Goal: Task Accomplishment & Management: Manage account settings

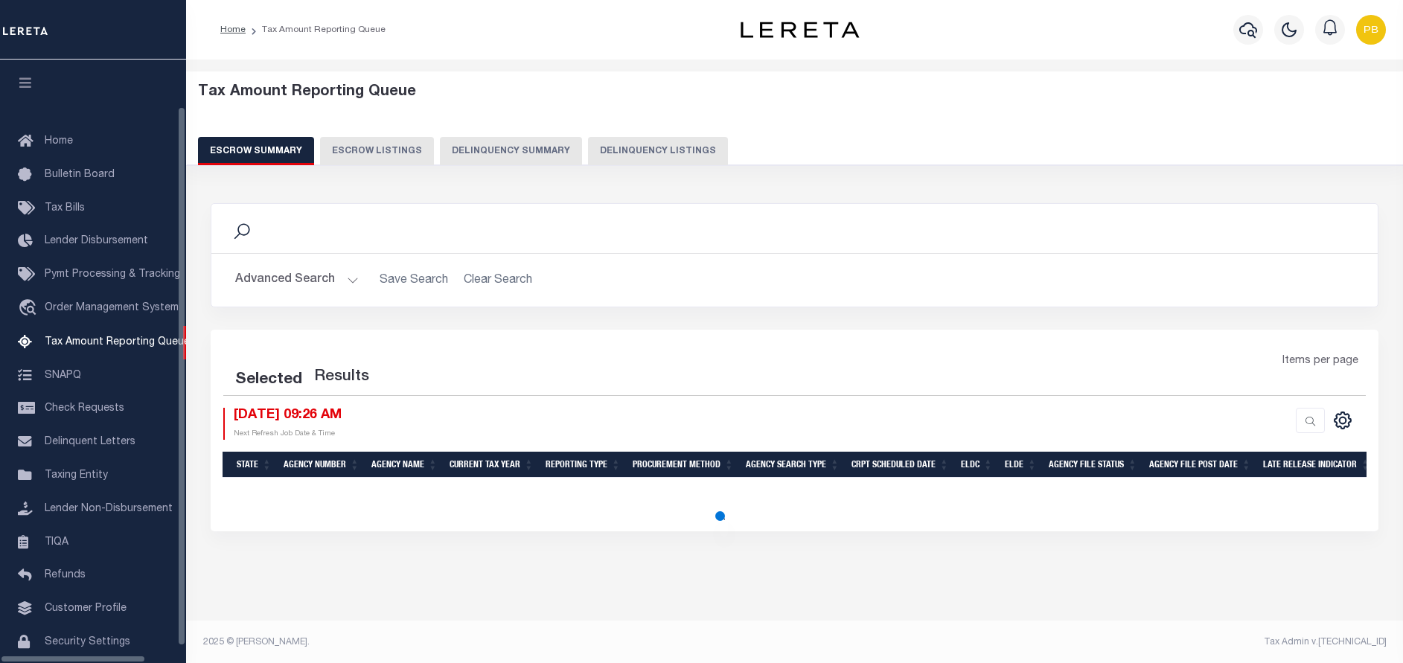
select select "100"
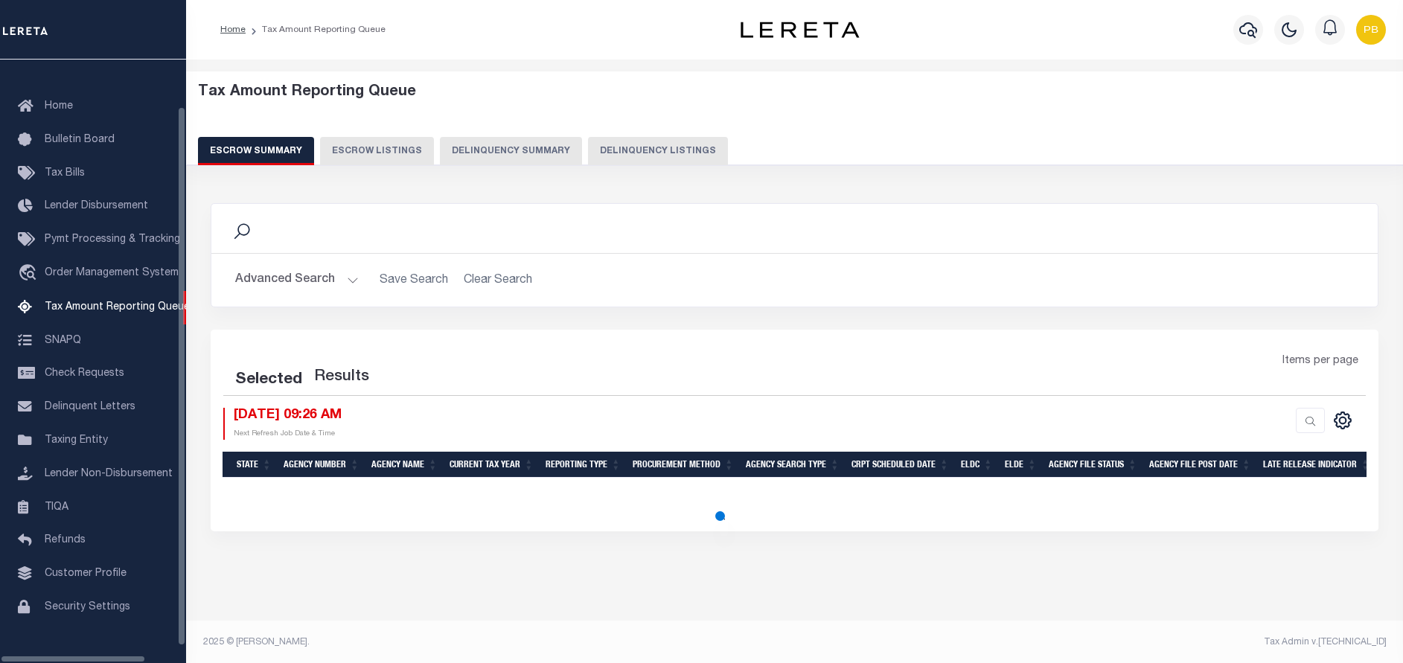
select select "100"
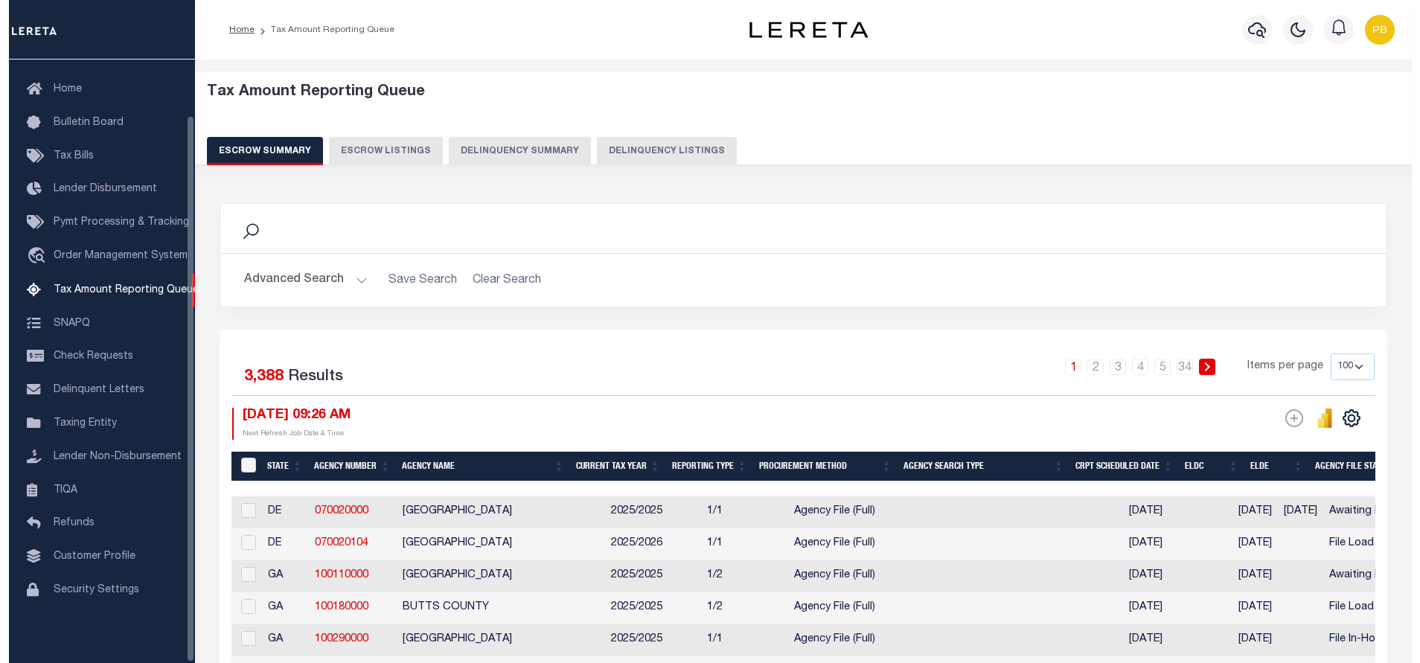
scroll to position [61, 0]
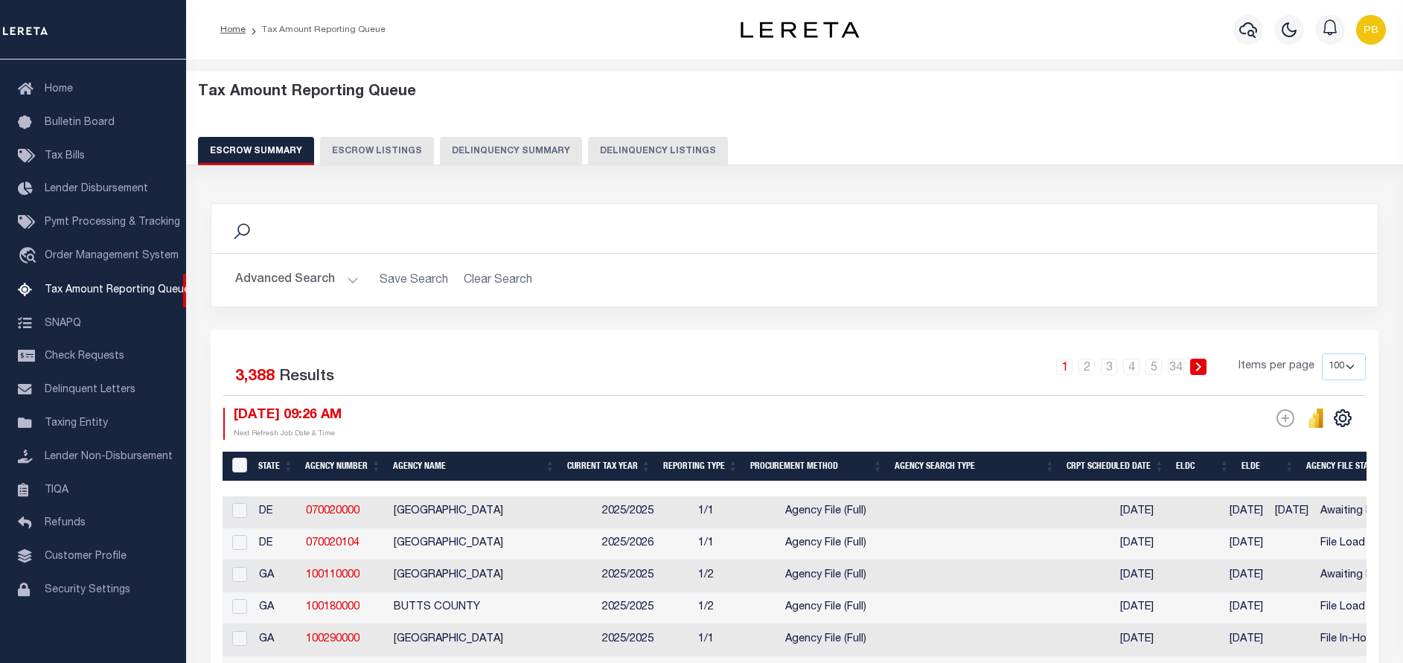
click at [646, 144] on button "Delinquency Listings" at bounding box center [658, 151] width 140 height 28
select select "100"
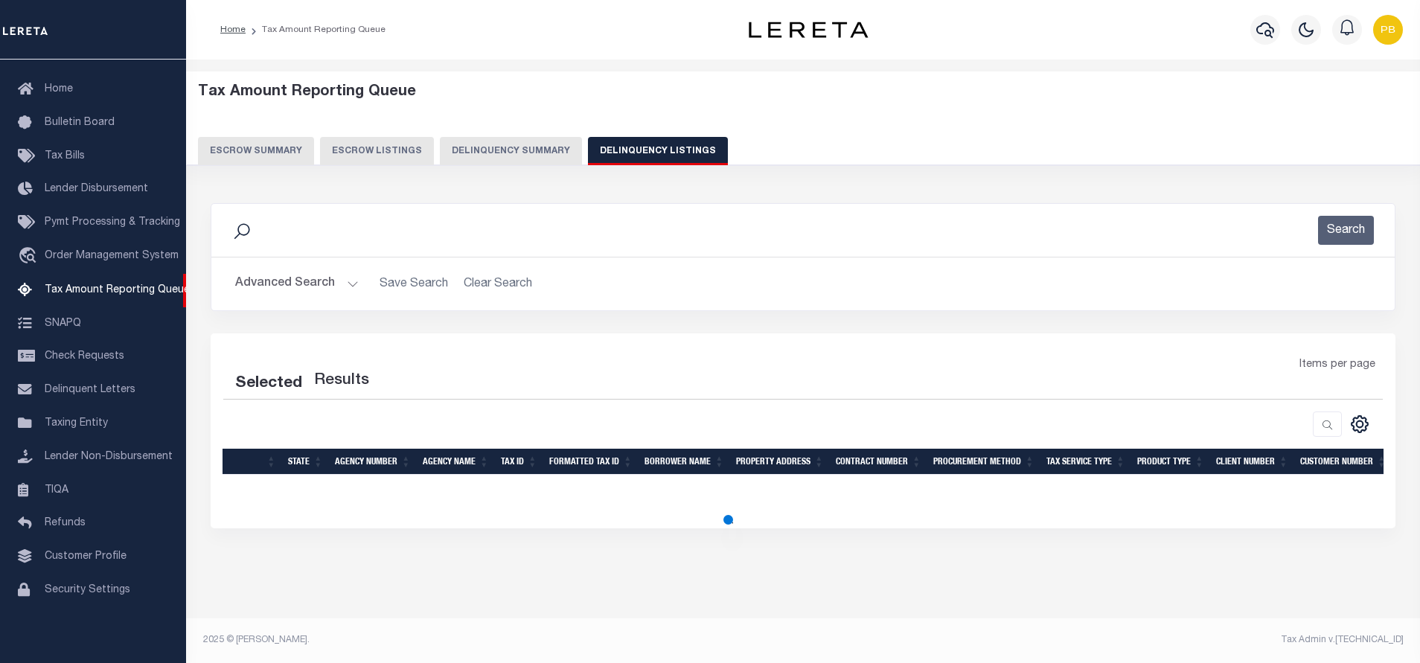
select select "100"
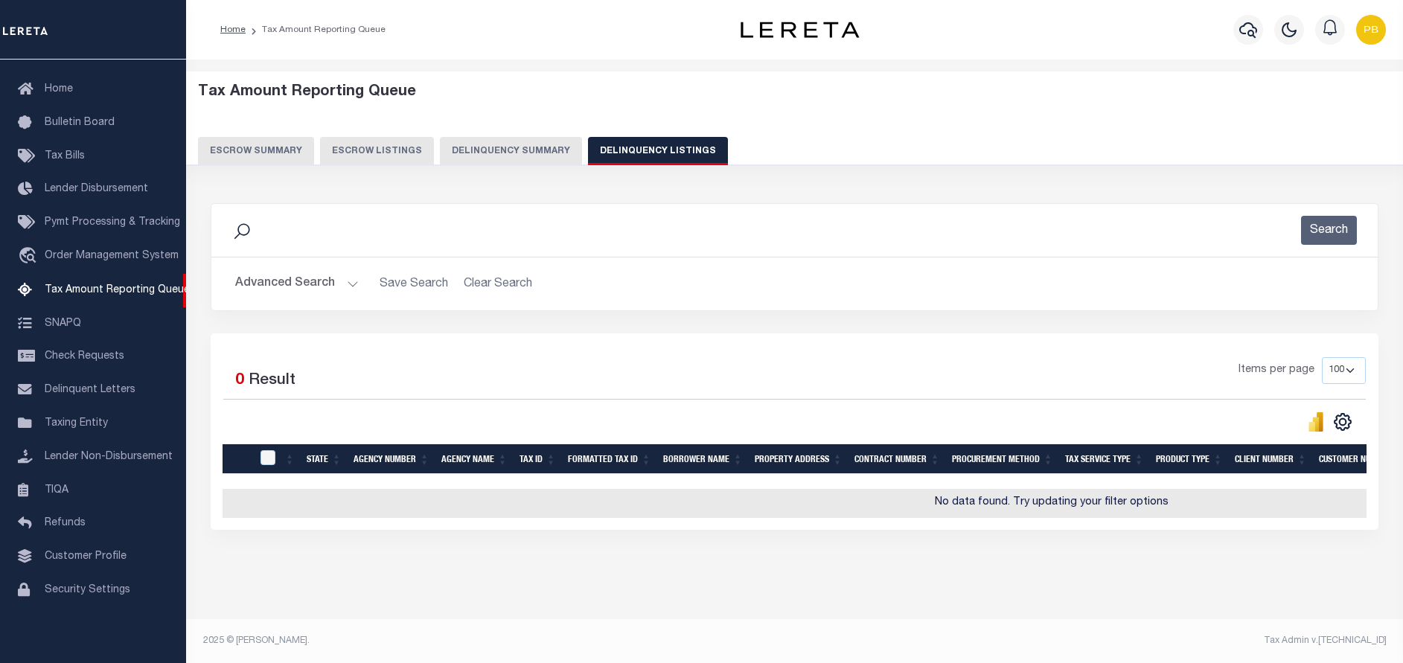
click at [346, 283] on button "Advanced Search" at bounding box center [297, 283] width 124 height 29
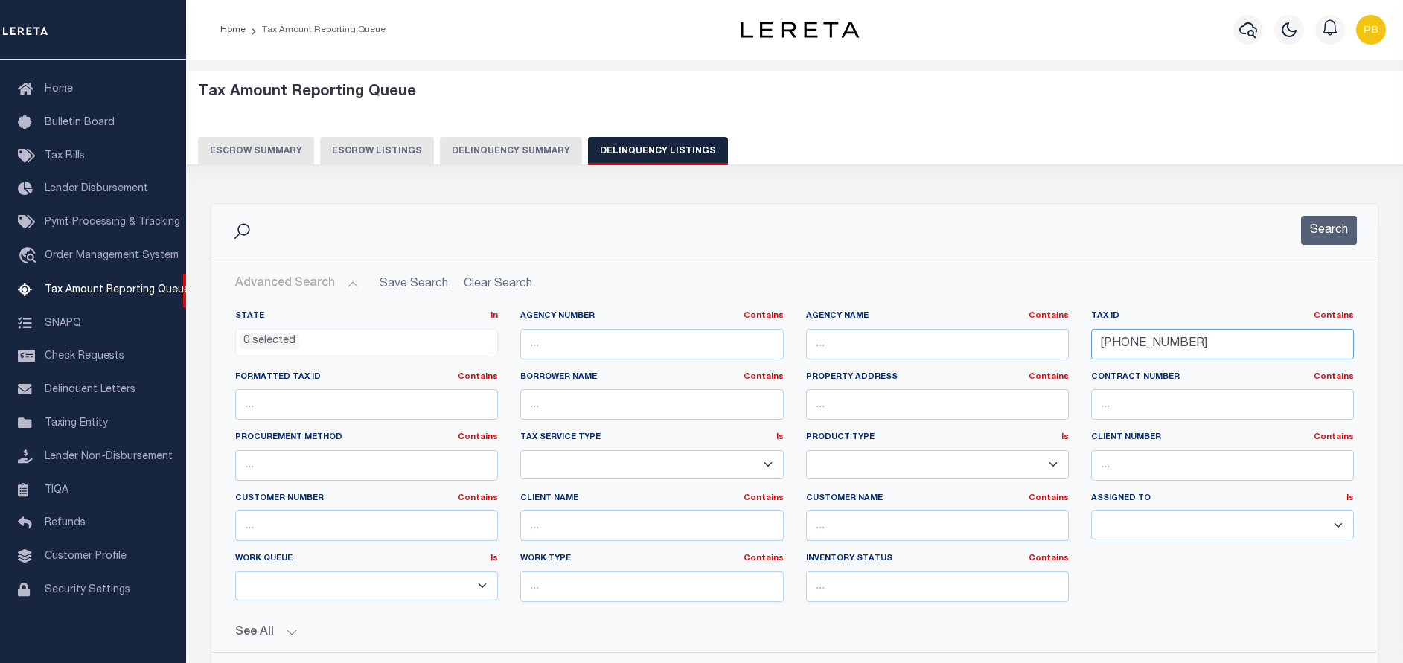
drag, startPoint x: 1212, startPoint y: 345, endPoint x: 1052, endPoint y: 345, distance: 160.0
click at [1052, 345] on div "State In In AK AL AR AZ CA CO CT DC DE FL GA GU HI IA ID IL IN KS KY LA MA MD M…" at bounding box center [794, 462] width 1141 height 304
click at [1329, 226] on button "Search" at bounding box center [1329, 230] width 56 height 29
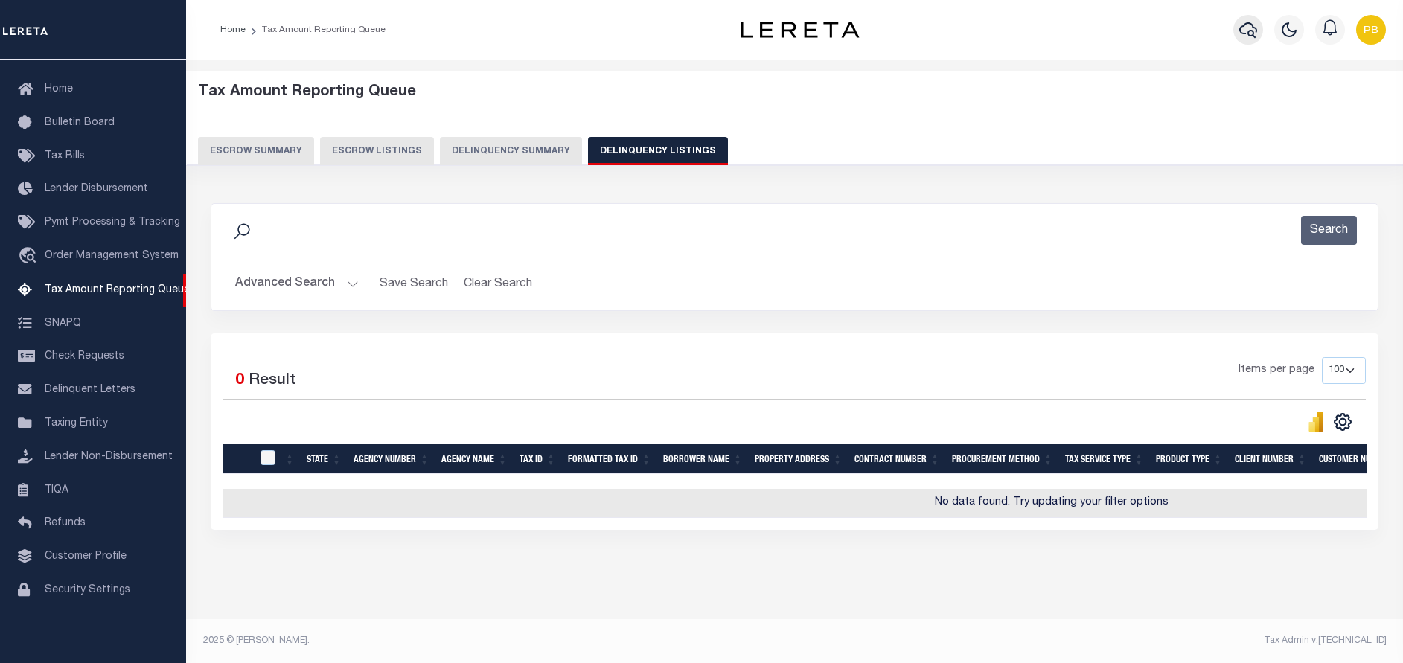
click at [1244, 34] on icon "button" at bounding box center [1248, 30] width 18 height 16
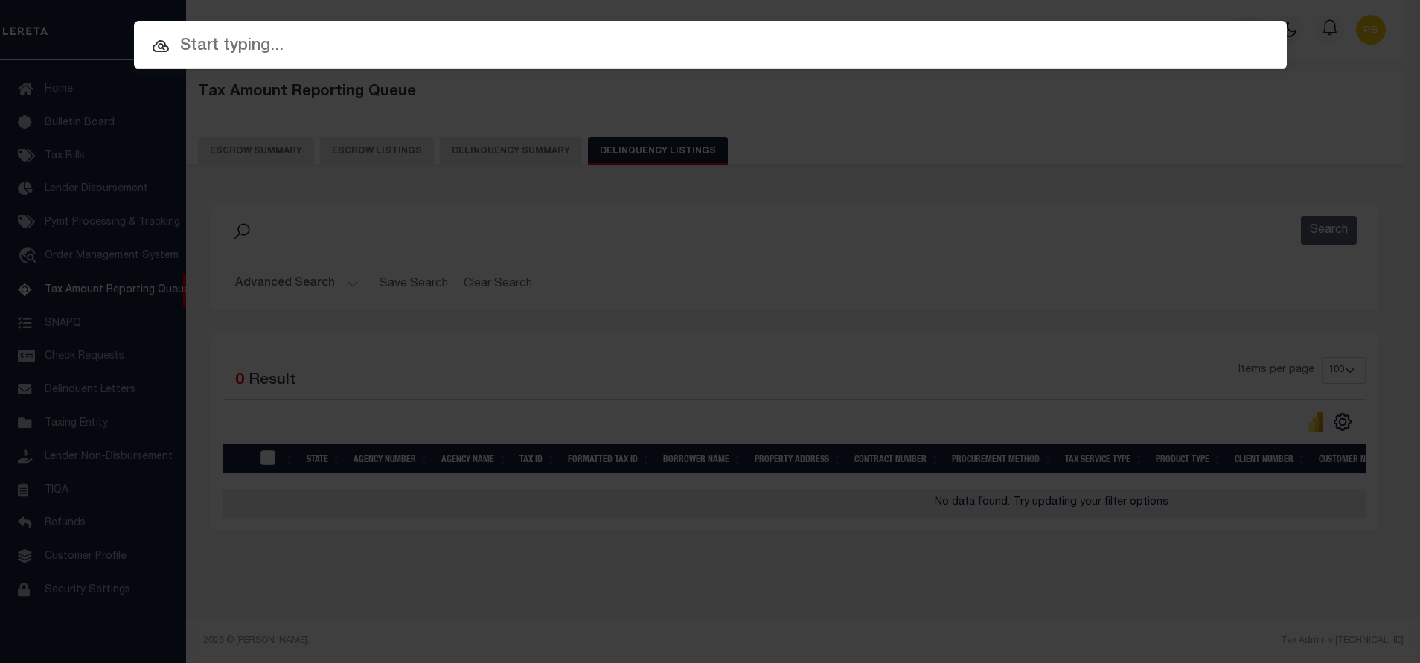
paste input "34795247"
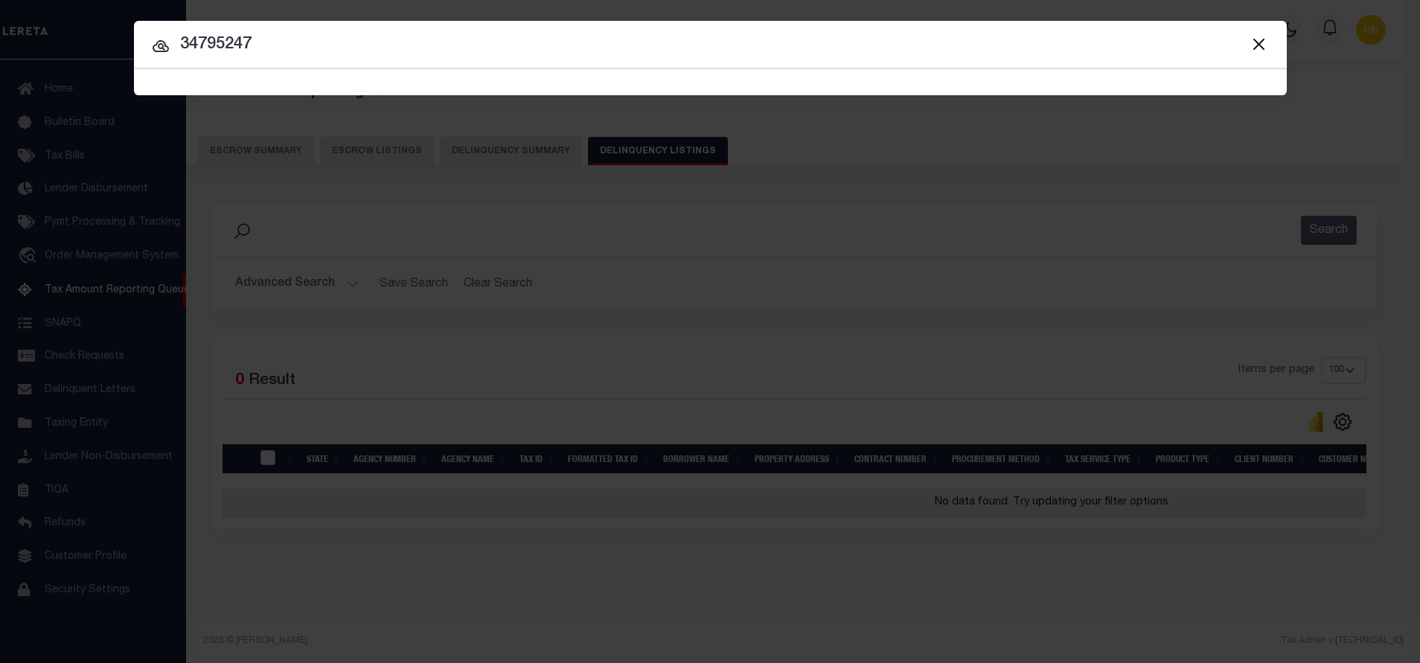
type input "34795247"
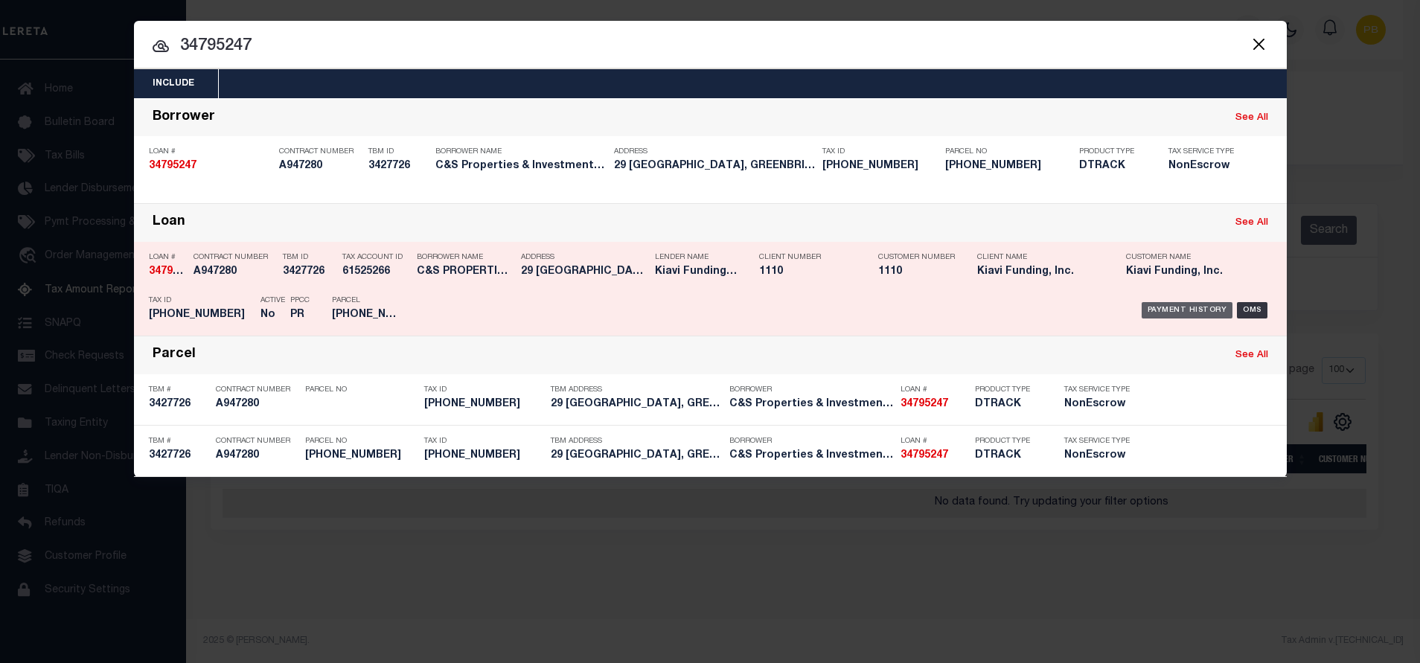
click at [1175, 311] on div "Payment History" at bounding box center [1188, 310] width 92 height 16
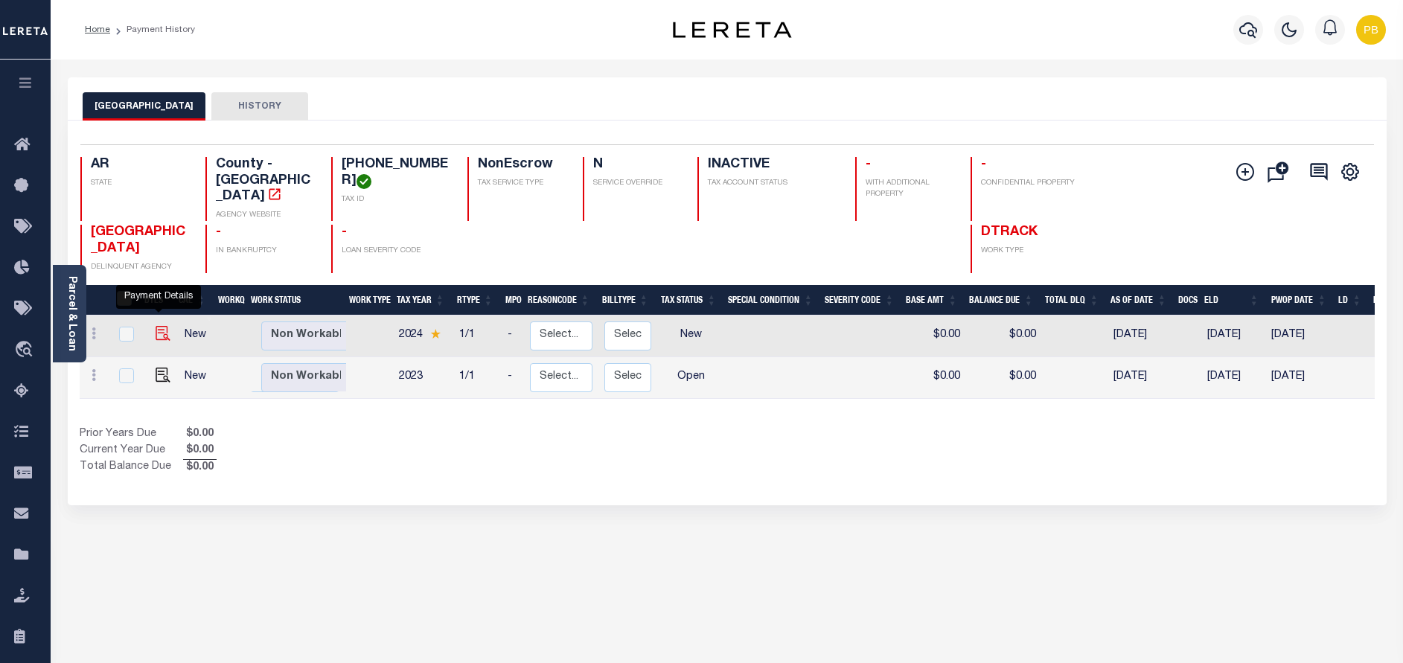
click at [156, 326] on img "" at bounding box center [163, 333] width 15 height 15
checkbox input "true"
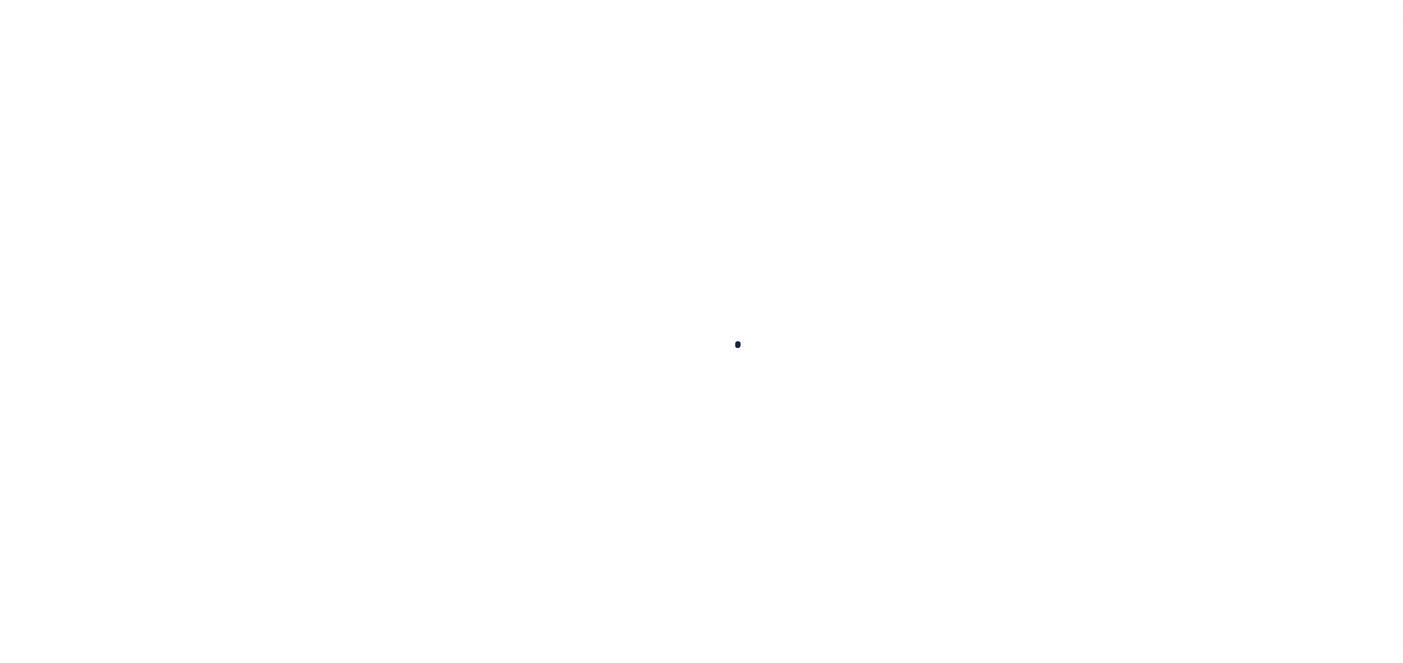
checkbox input "false"
type input "[DATE]"
select select "NW2"
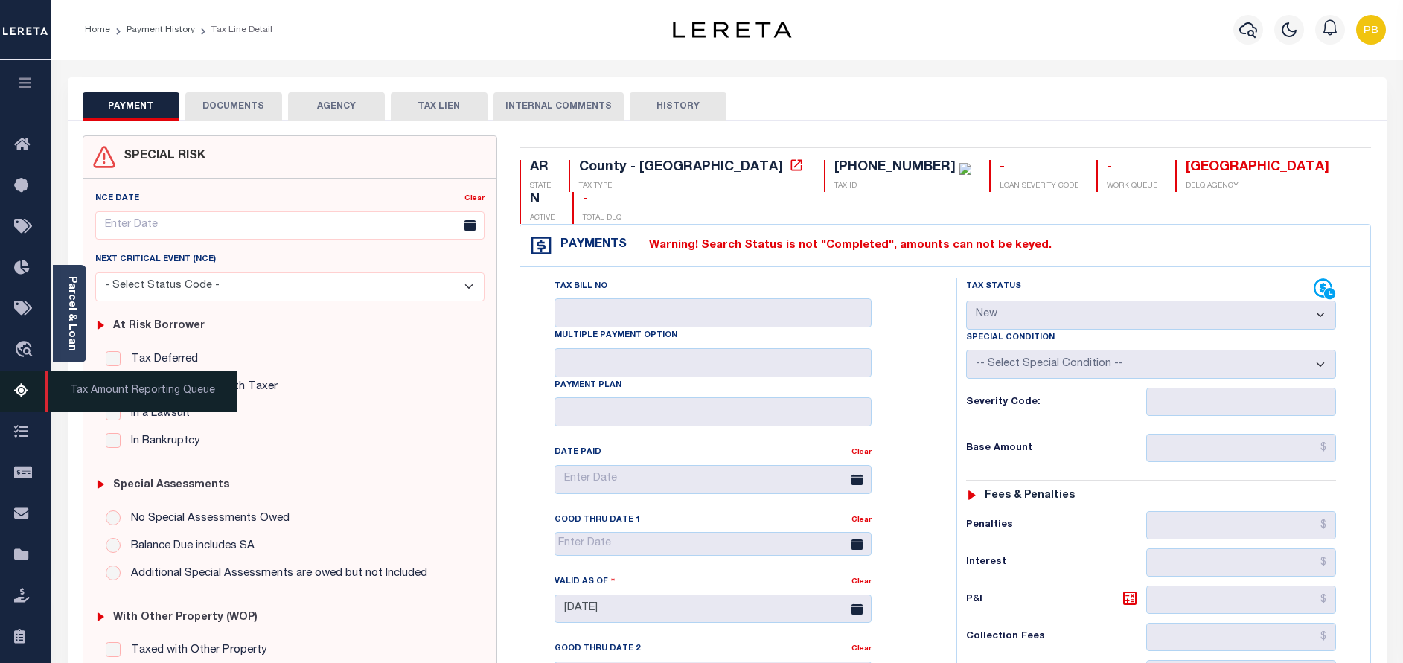
click at [20, 392] on icon at bounding box center [26, 392] width 24 height 19
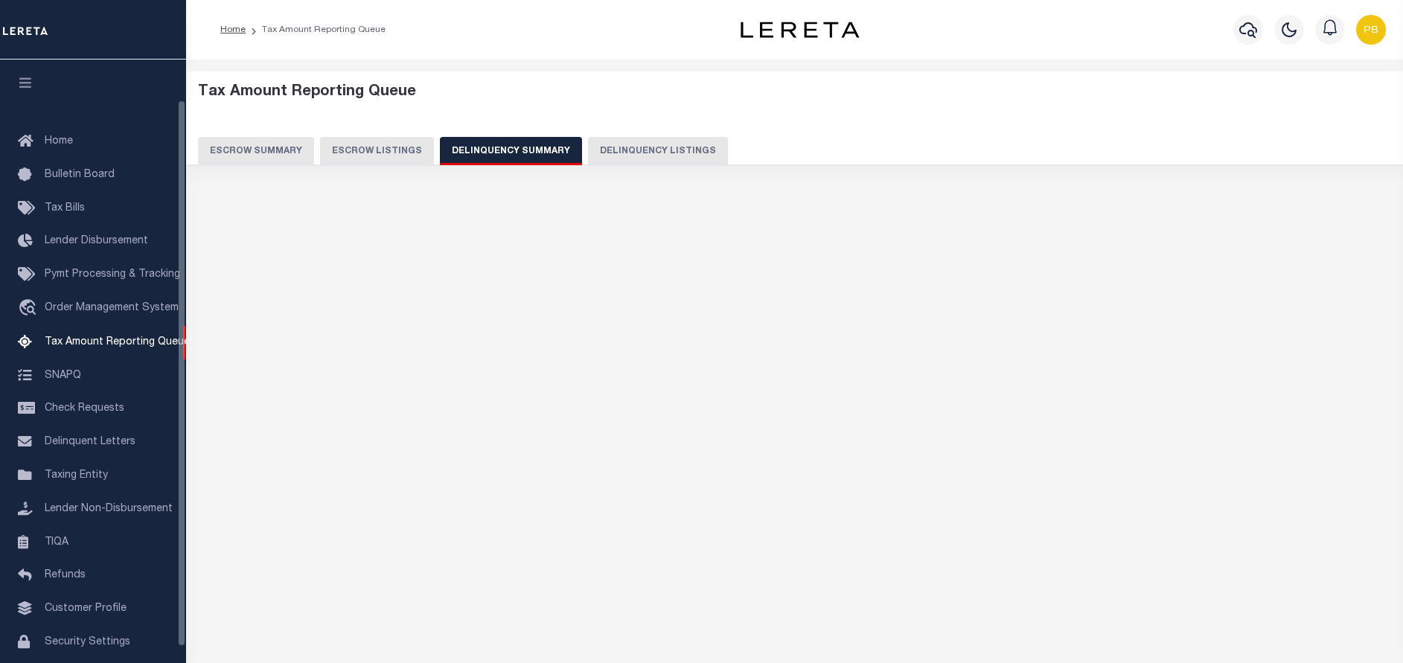
click at [607, 148] on button "Delinquency Listings" at bounding box center [658, 151] width 140 height 28
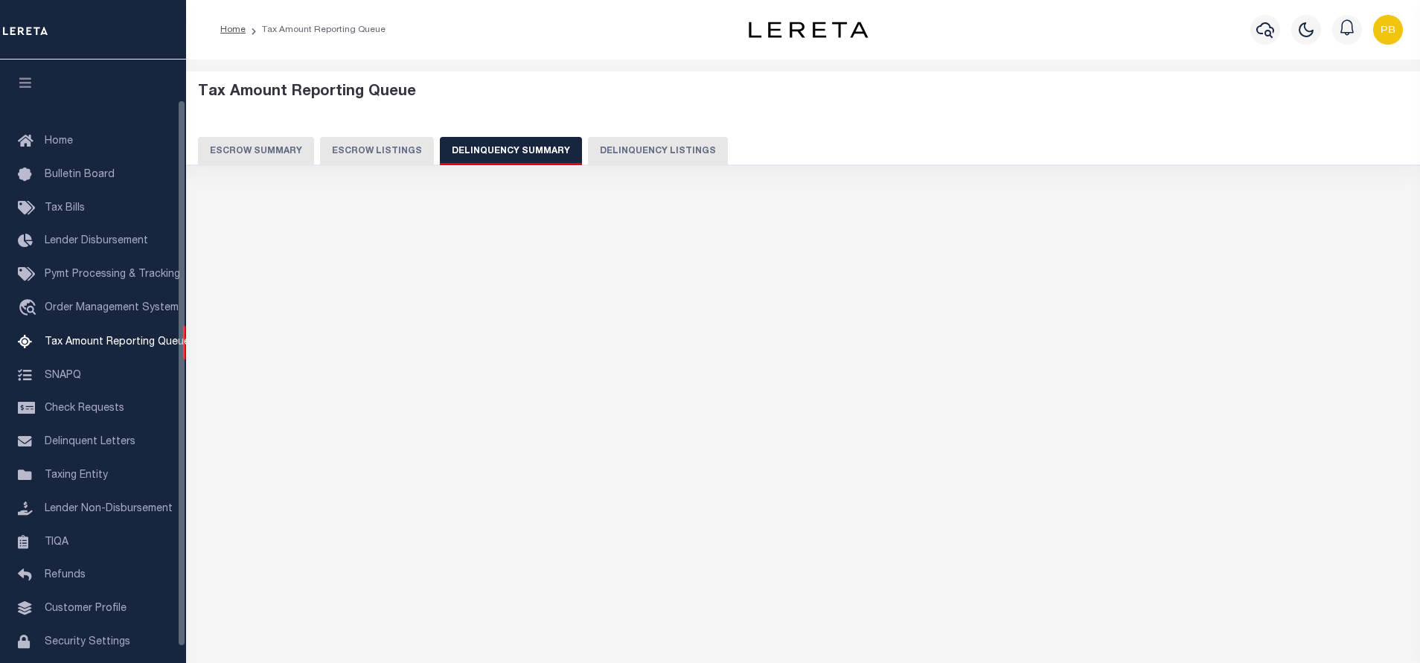
select select "100"
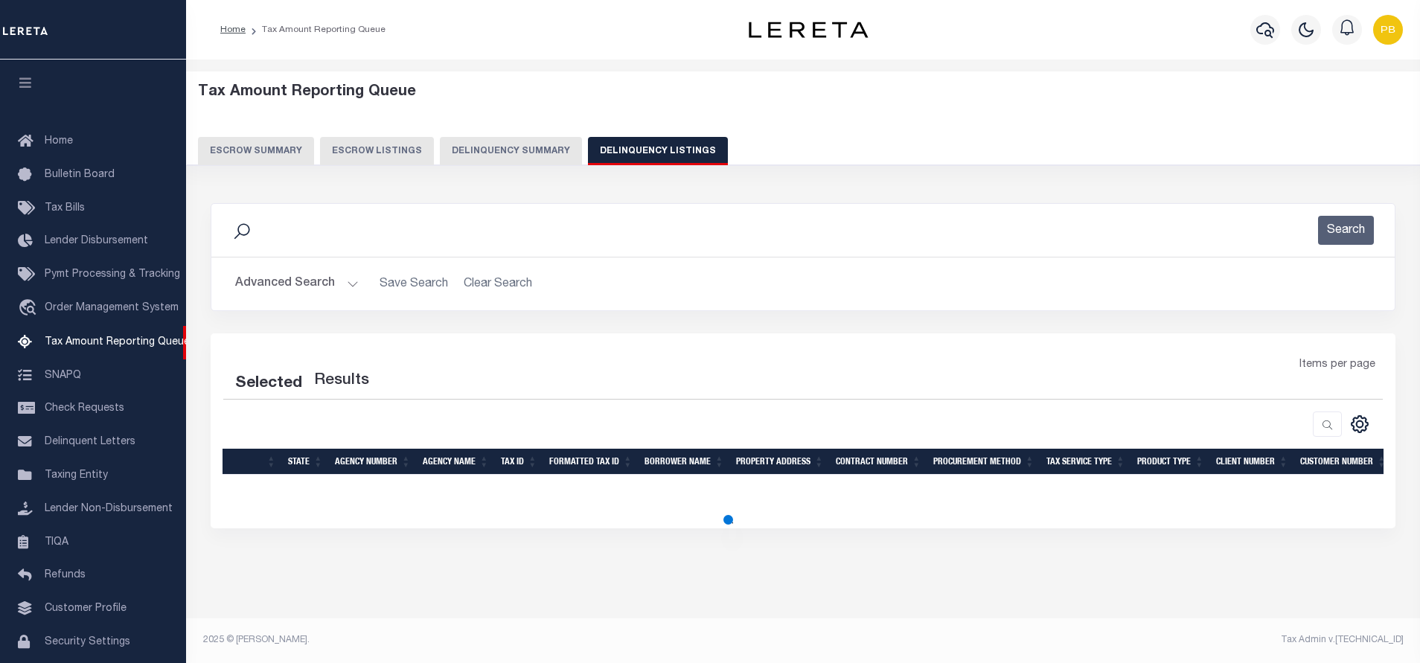
select select "100"
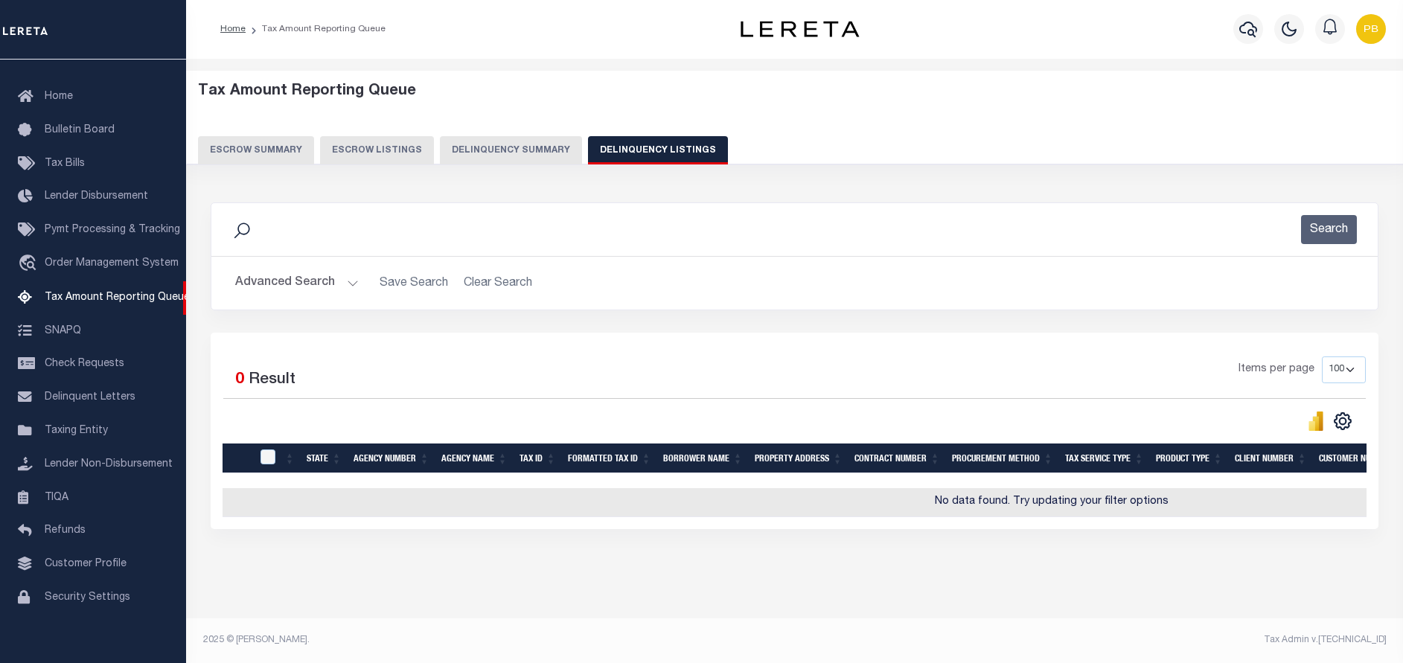
scroll to position [13, 0]
click at [349, 269] on button "Advanced Search" at bounding box center [297, 283] width 124 height 29
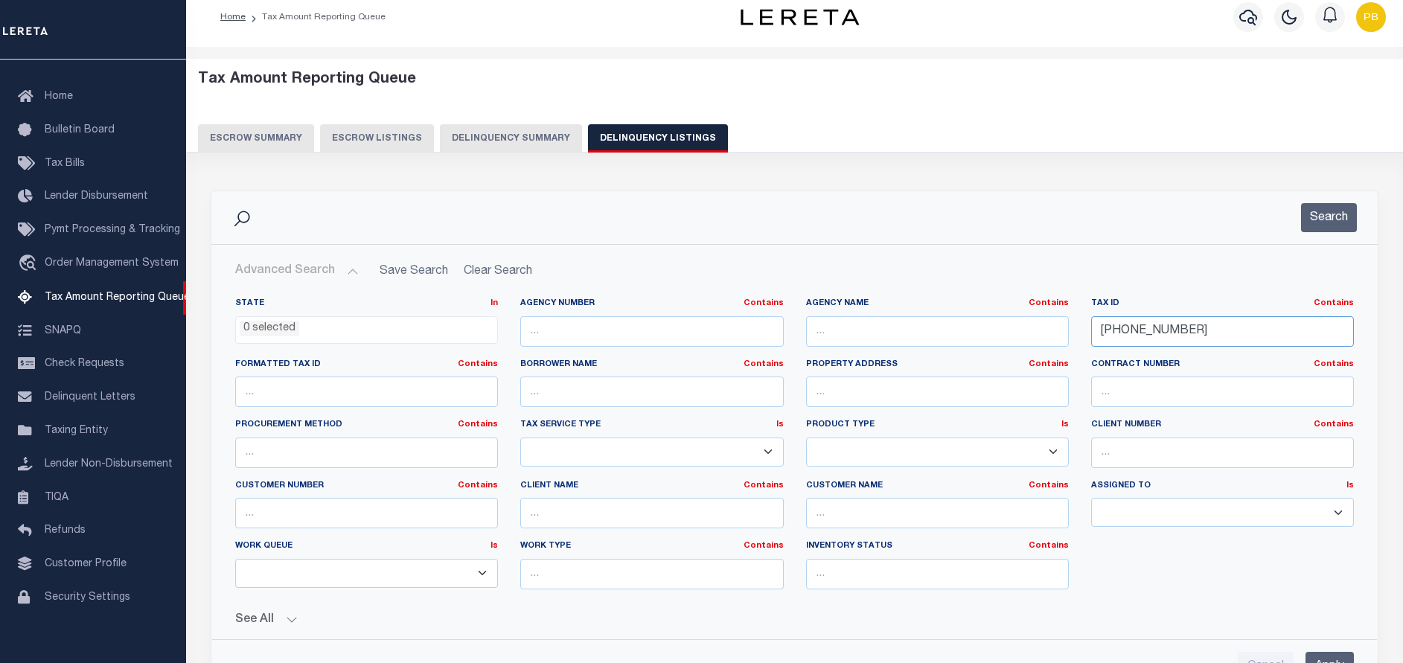
drag, startPoint x: 1218, startPoint y: 328, endPoint x: 1037, endPoint y: 333, distance: 180.2
click at [1037, 333] on div "State In In AK AL AR AZ CA CO CT DC DE FL GA GU HI IA ID IL IN KS KY LA MA MD M…" at bounding box center [794, 450] width 1141 height 304
paste input "[PHONE_NUMBER]"
type input "[PHONE_NUMBER]"
click at [1330, 217] on button "Search" at bounding box center [1329, 217] width 56 height 29
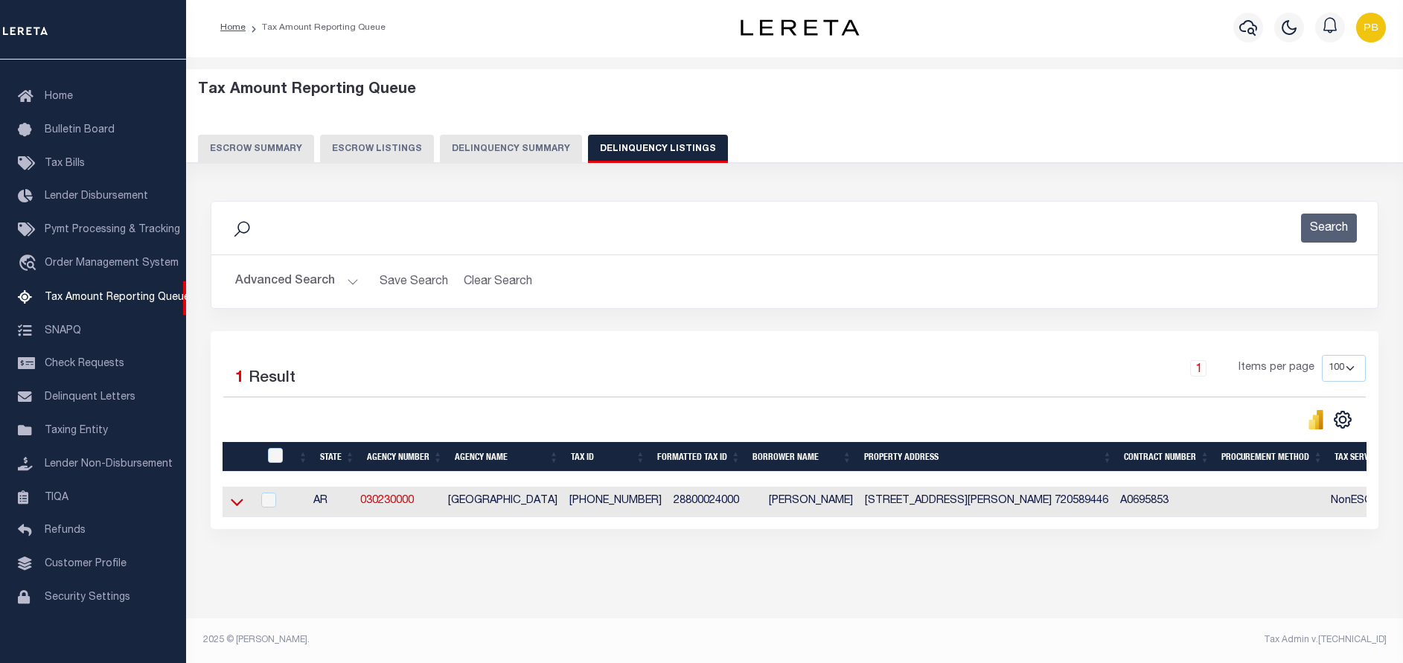
click at [237, 499] on icon at bounding box center [237, 502] width 13 height 7
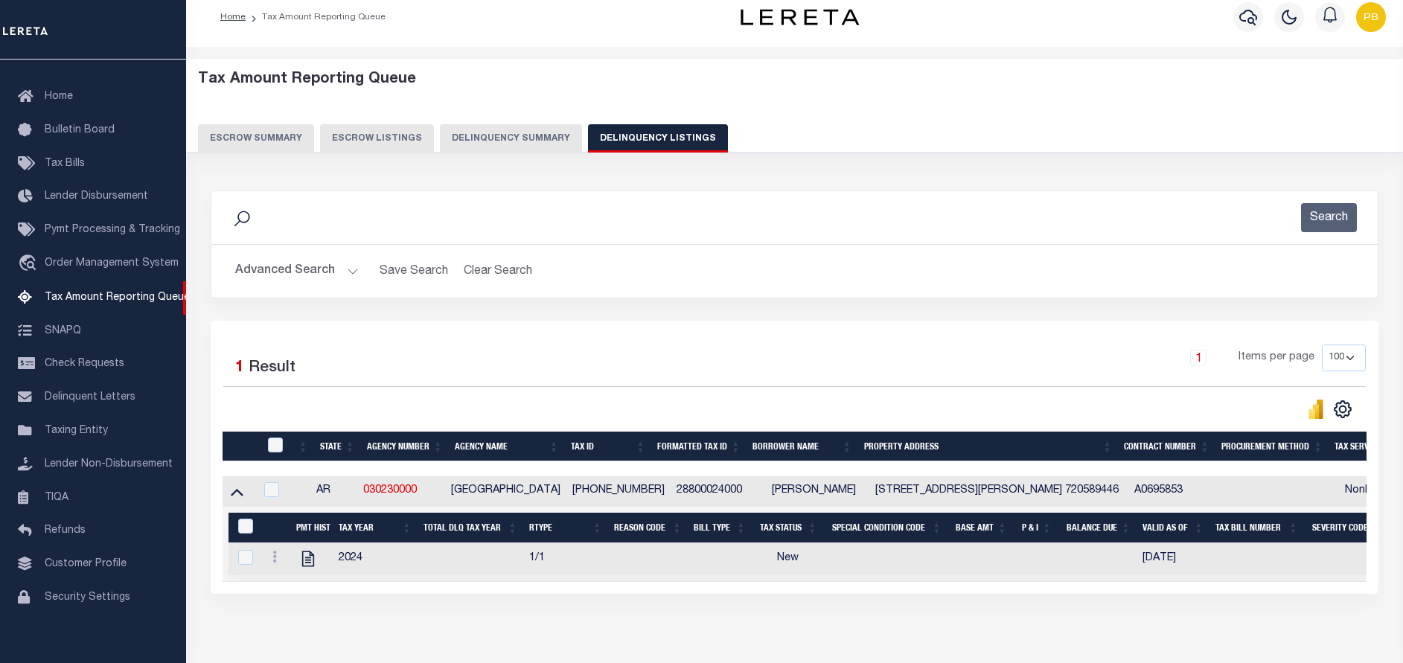
scroll to position [91, 0]
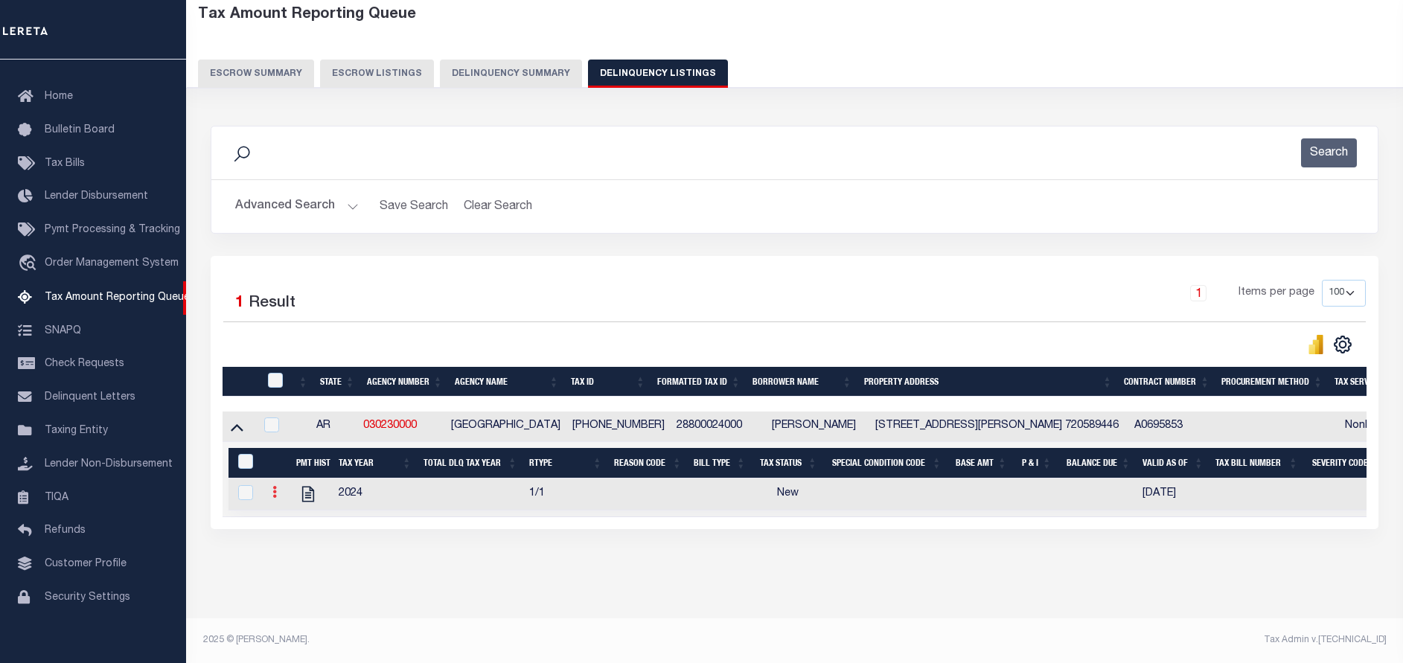
click at [272, 487] on icon at bounding box center [274, 492] width 4 height 12
click at [292, 517] on img "" at bounding box center [292, 516] width 15 height 15
checkbox input "true"
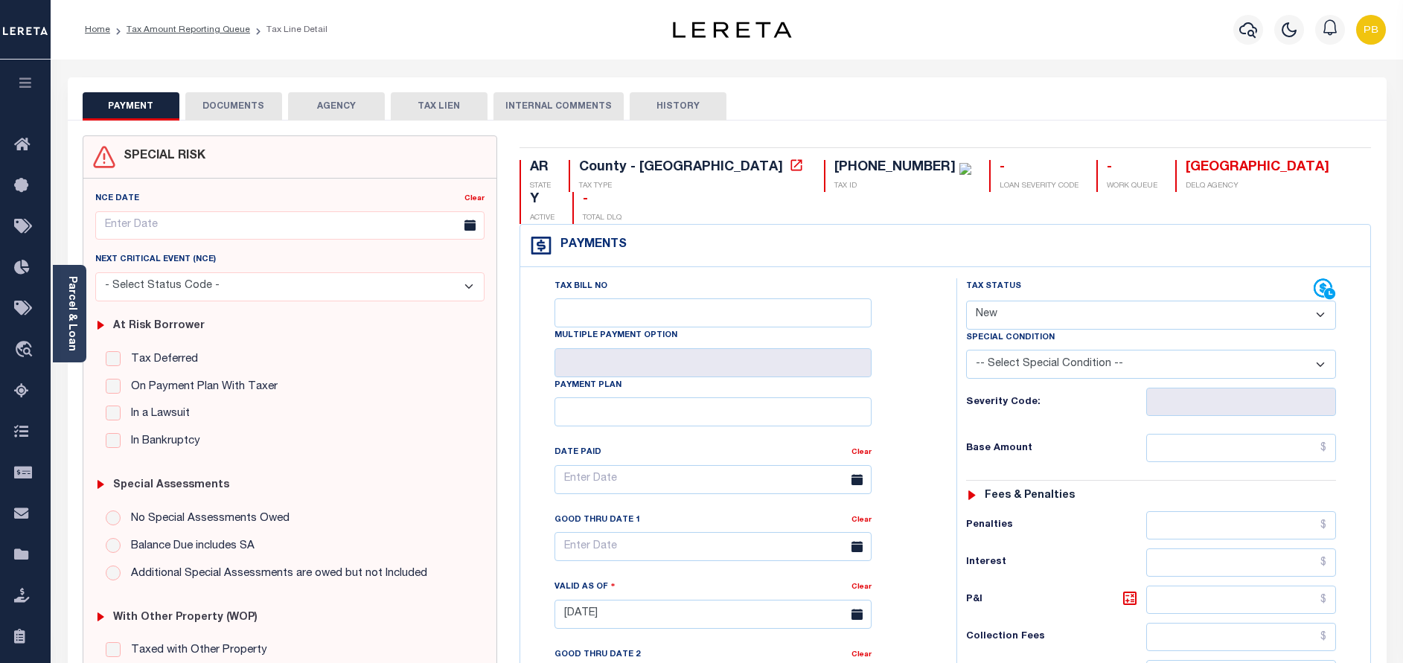
click at [1079, 301] on select "- Select Status Code - Open Due/Unpaid Paid Incomplete No Tax Due Internal Refu…" at bounding box center [1151, 315] width 370 height 29
click at [1038, 301] on select "- Select Status Code - Open Due/Unpaid Paid Incomplete No Tax Due Internal Refu…" at bounding box center [1151, 315] width 370 height 29
click at [1046, 301] on select "- Select Status Code - Open Due/Unpaid Paid Incomplete No Tax Due Internal Refu…" at bounding box center [1151, 315] width 370 height 29
select select "PYD"
click at [966, 301] on select "- Select Status Code - Open Due/Unpaid Paid Incomplete No Tax Due Internal Refu…" at bounding box center [1151, 315] width 370 height 29
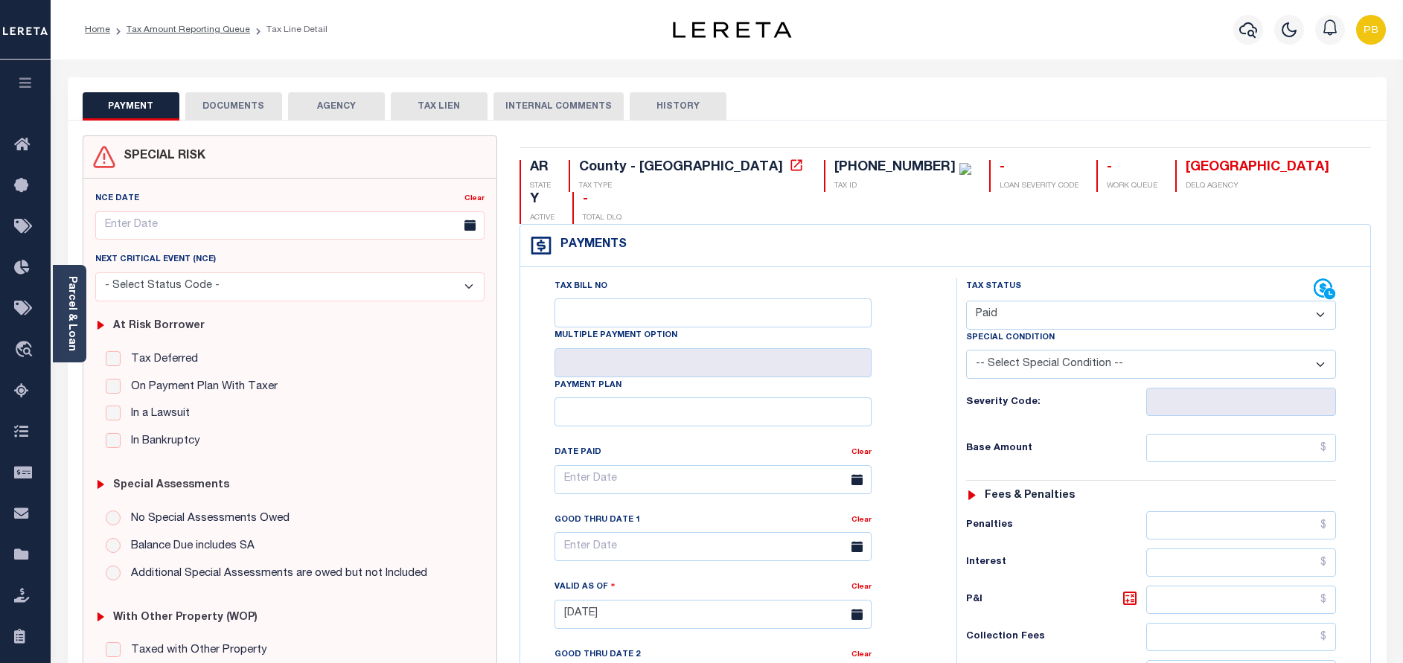
type input "[DATE]"
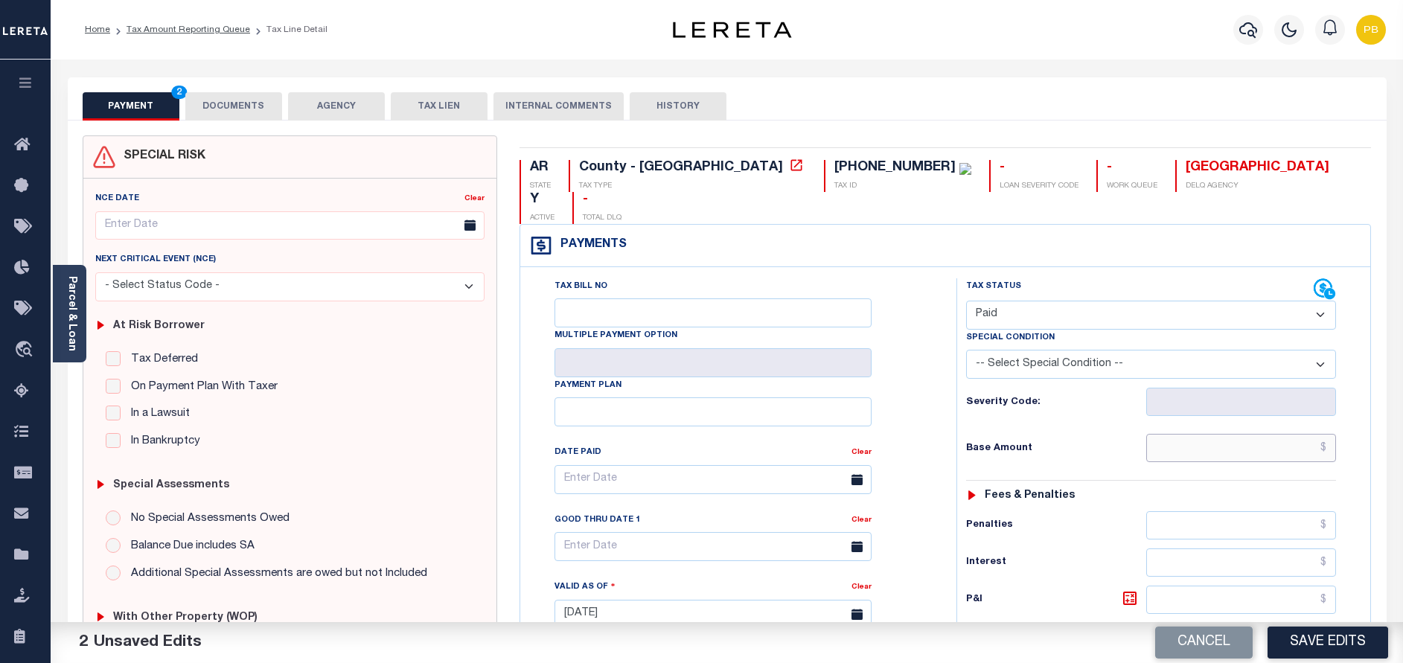
click at [1218, 434] on input "text" at bounding box center [1241, 448] width 190 height 28
paste input "470.13"
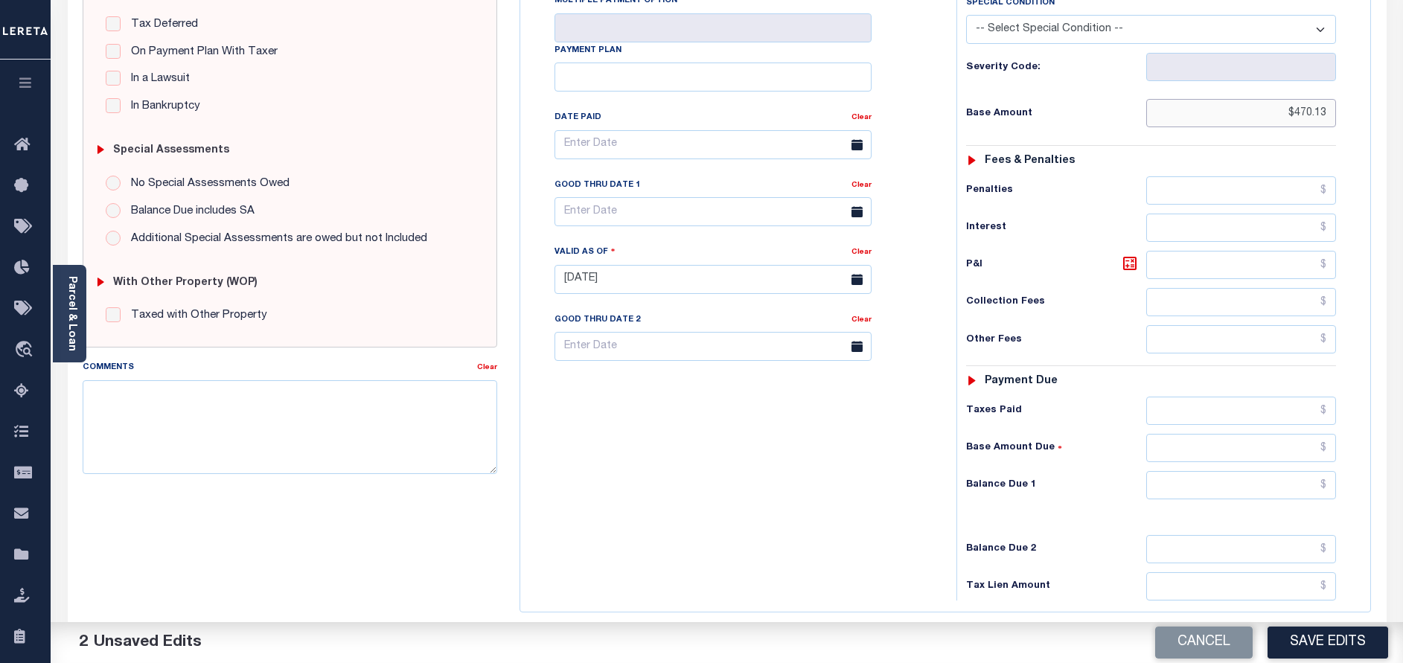
type input "$470.13"
click at [1205, 397] on input "text" at bounding box center [1241, 411] width 190 height 28
paste input "470.13"
type input "$470.13"
click at [1244, 471] on input "text" at bounding box center [1241, 485] width 190 height 28
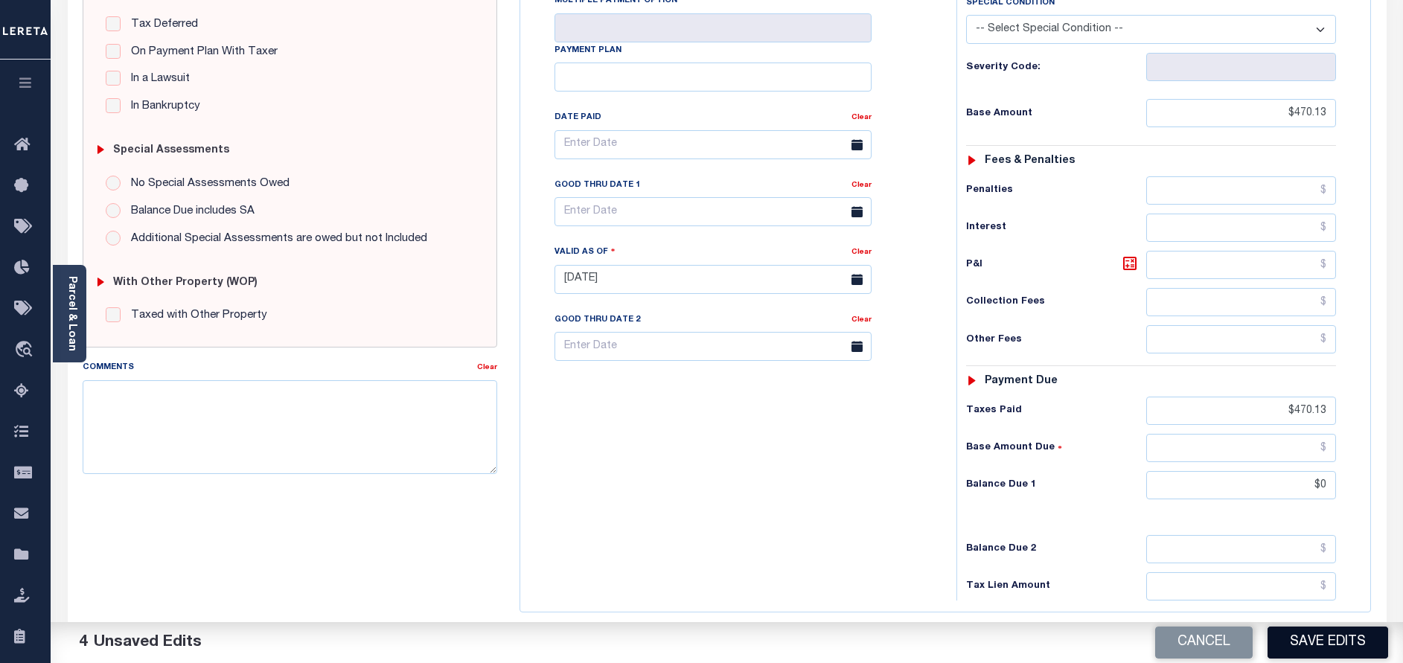
type input "$0.00"
click at [1334, 635] on button "Save Edits" at bounding box center [1327, 643] width 121 height 32
checkbox input "false"
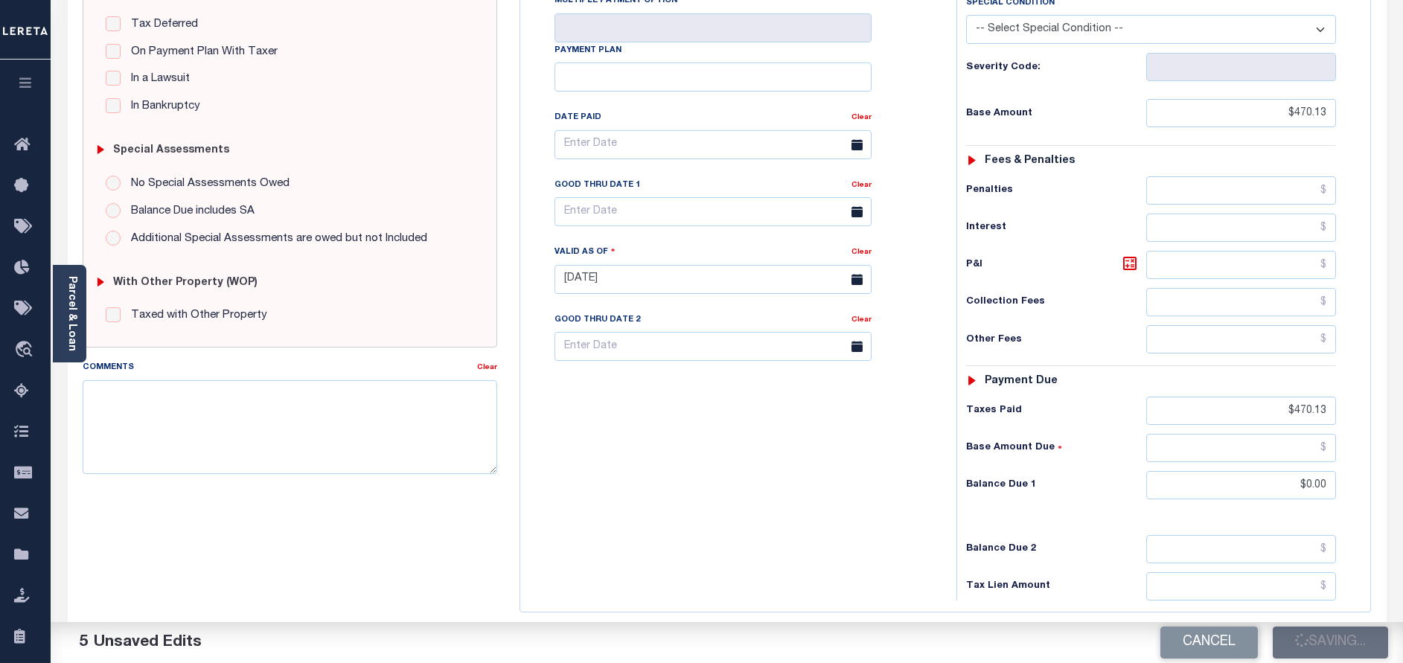
checkbox input "false"
type input "$470.13"
type input "$0"
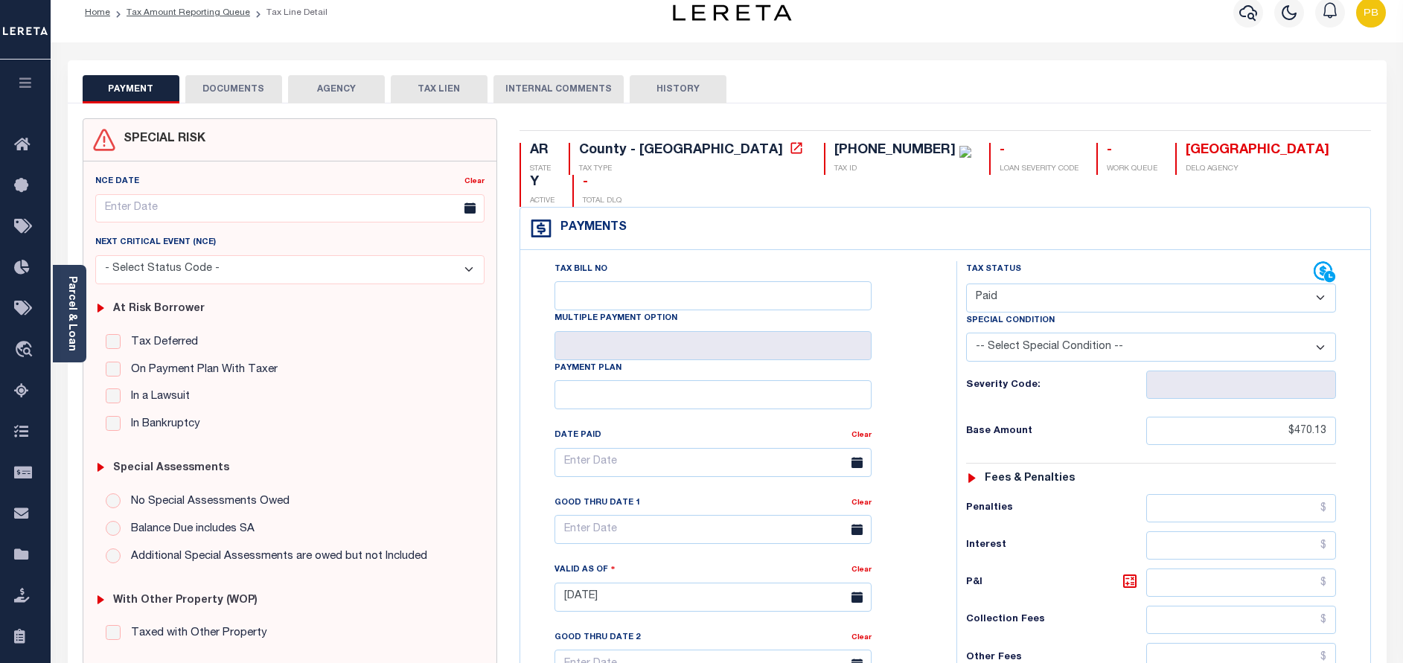
scroll to position [0, 0]
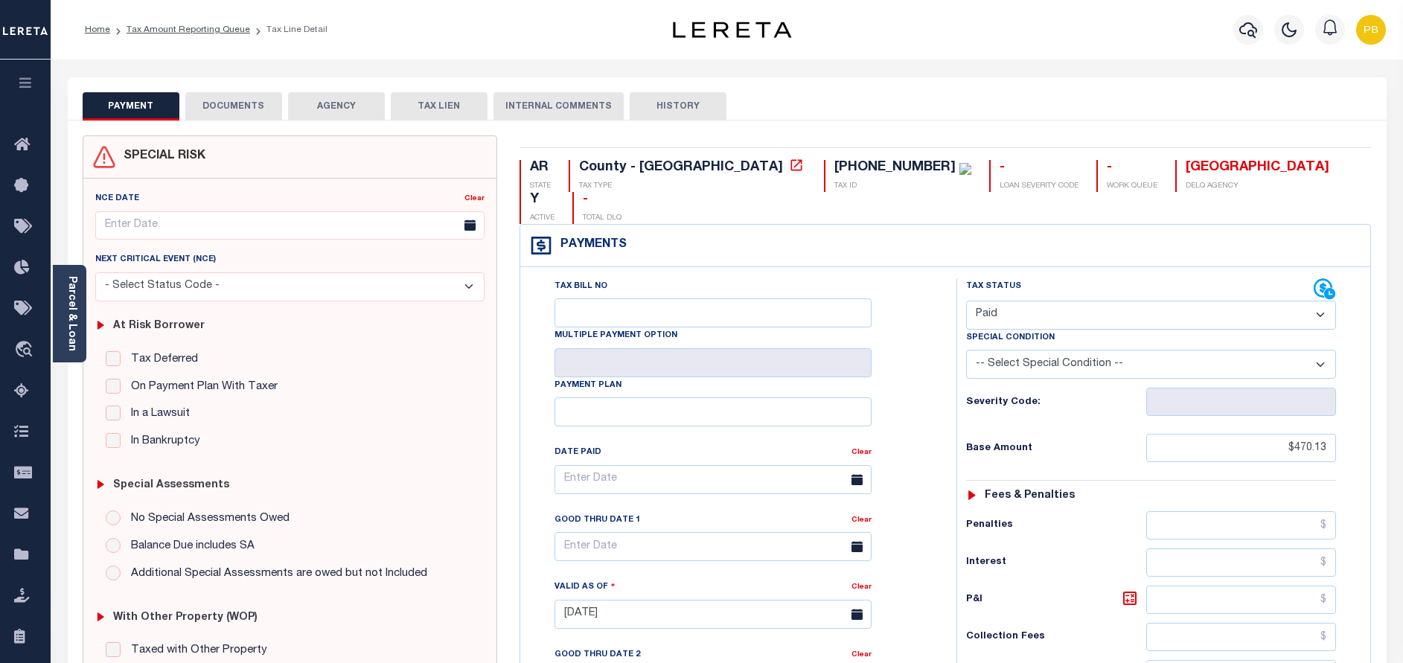
click at [235, 99] on button "DOCUMENTS" at bounding box center [233, 106] width 97 height 28
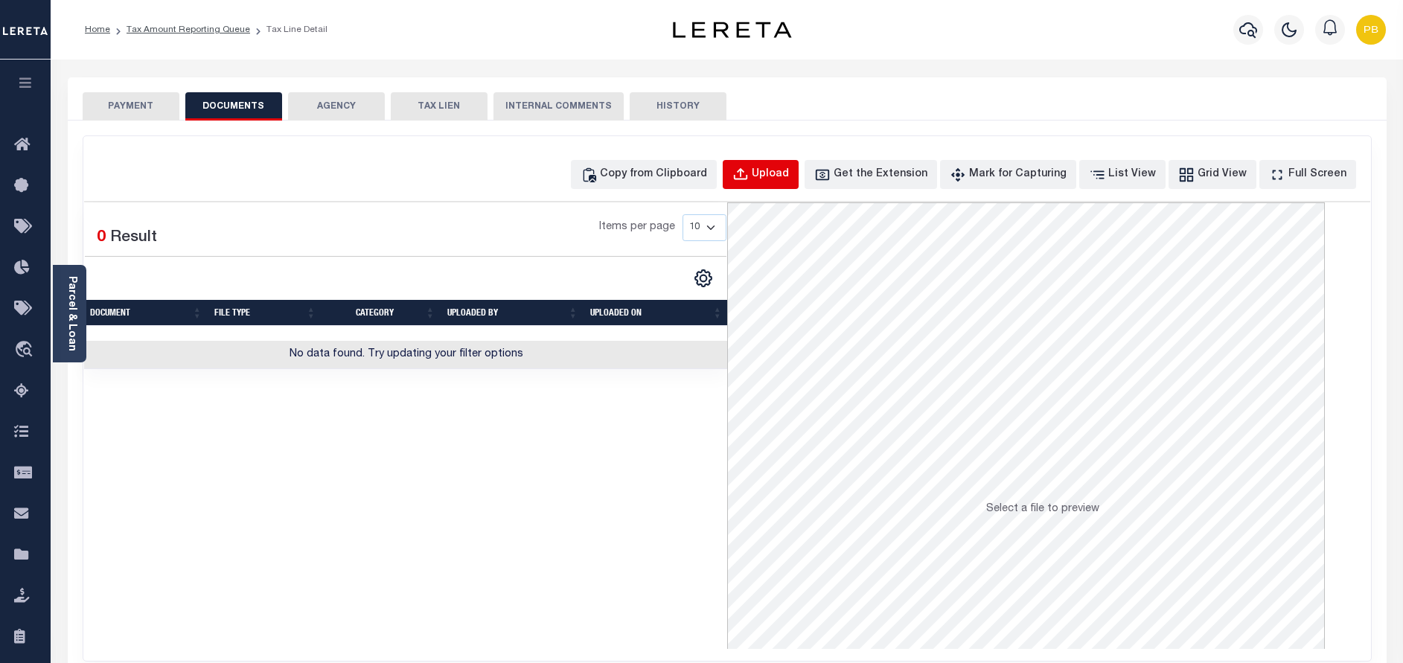
click at [789, 172] on div "Upload" at bounding box center [770, 175] width 37 height 16
select select "POP"
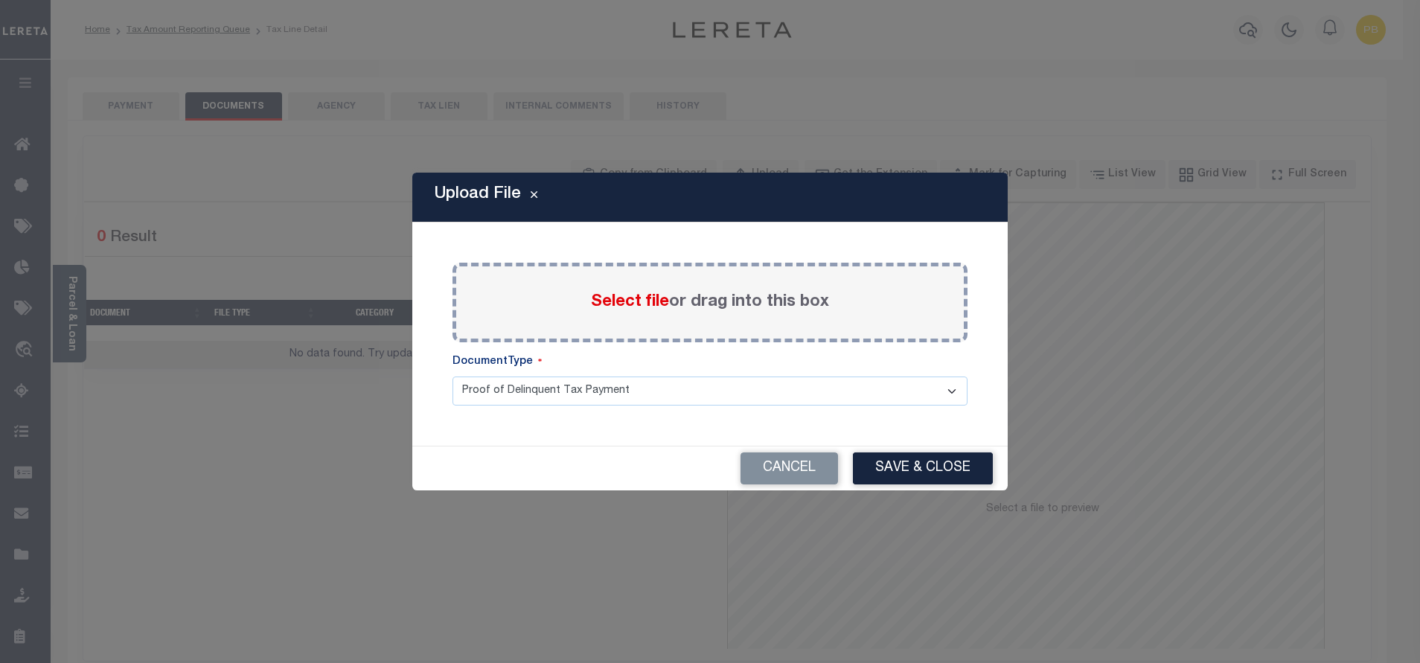
click at [620, 302] on span "Select file" at bounding box center [630, 302] width 78 height 16
click at [0, 0] on input "Select file or drag into this box" at bounding box center [0, 0] width 0 height 0
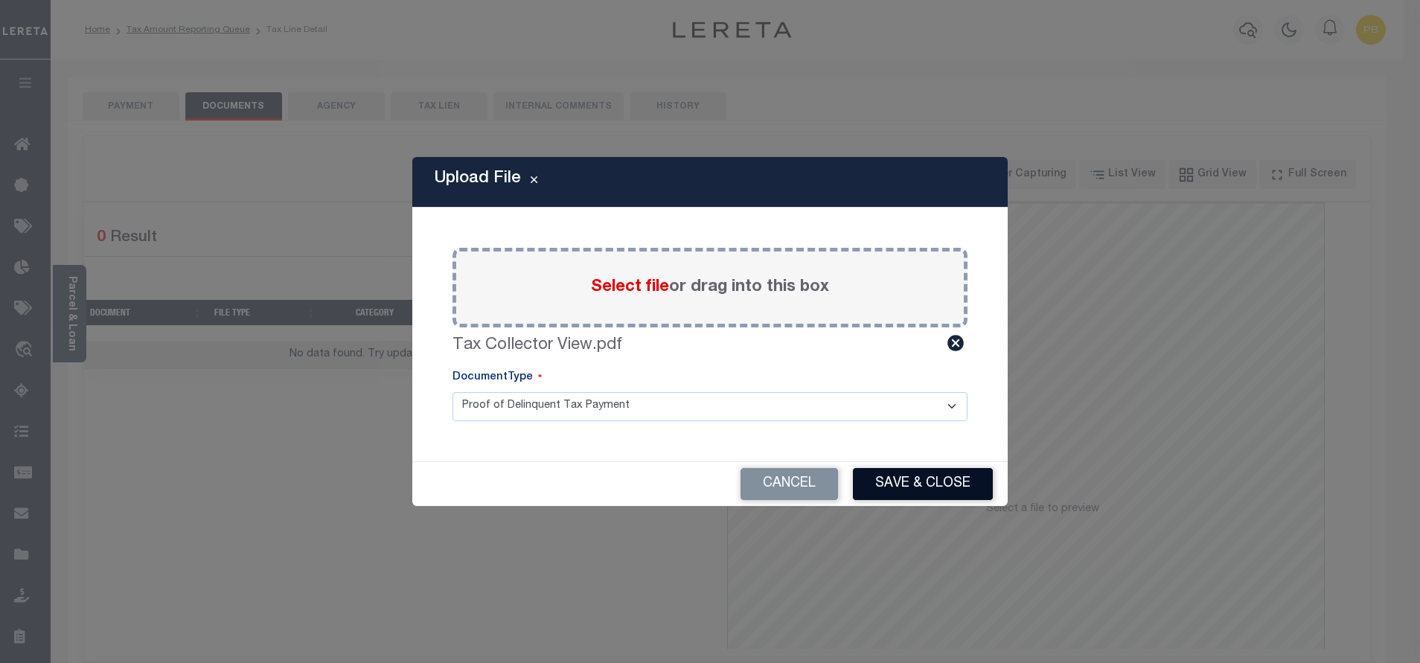
click at [938, 481] on button "Save & Close" at bounding box center [923, 484] width 140 height 32
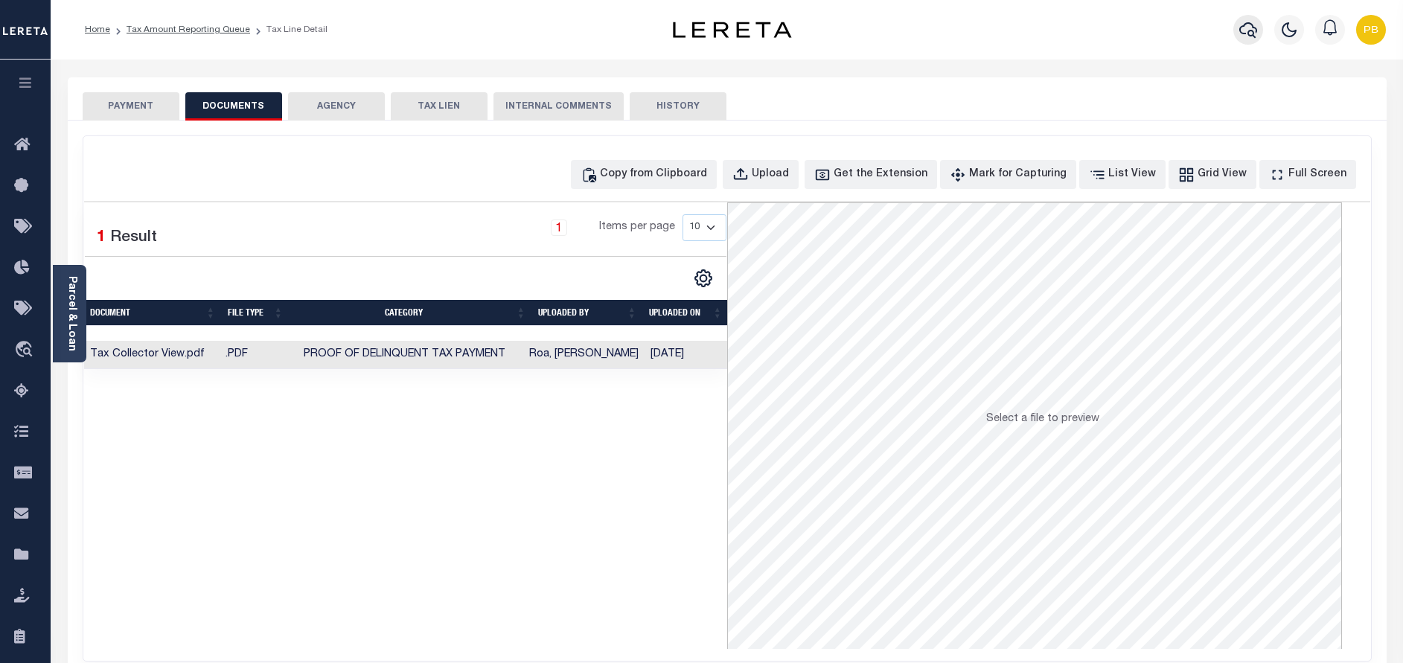
click at [1247, 37] on icon "button" at bounding box center [1248, 30] width 18 height 18
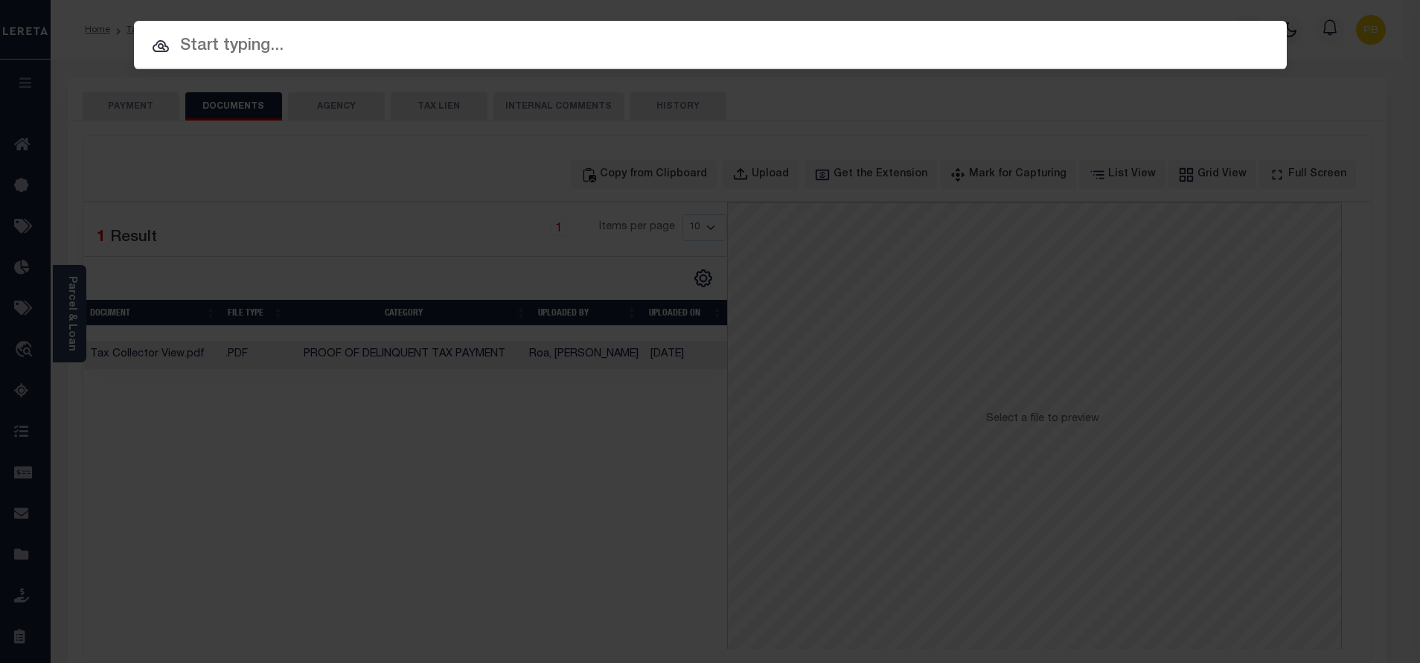
click at [248, 51] on input "text" at bounding box center [710, 46] width 1153 height 26
paste input "0002719"
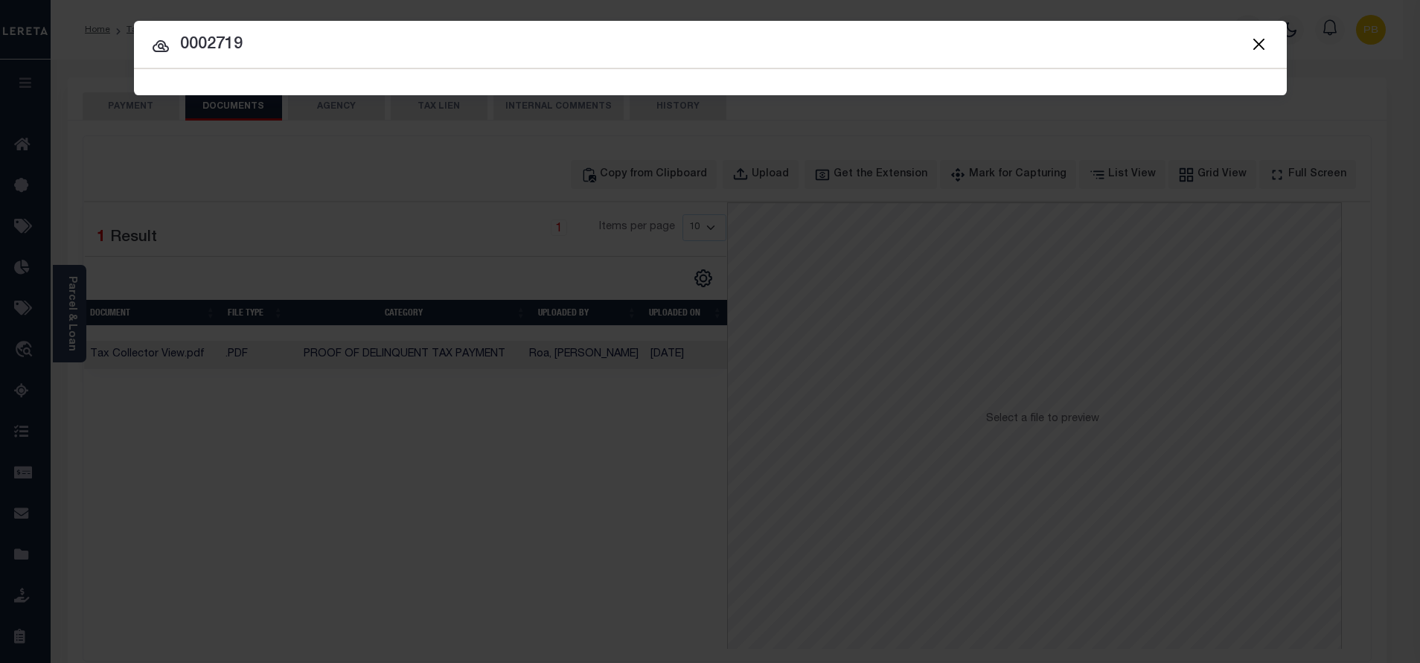
type input "0002719"
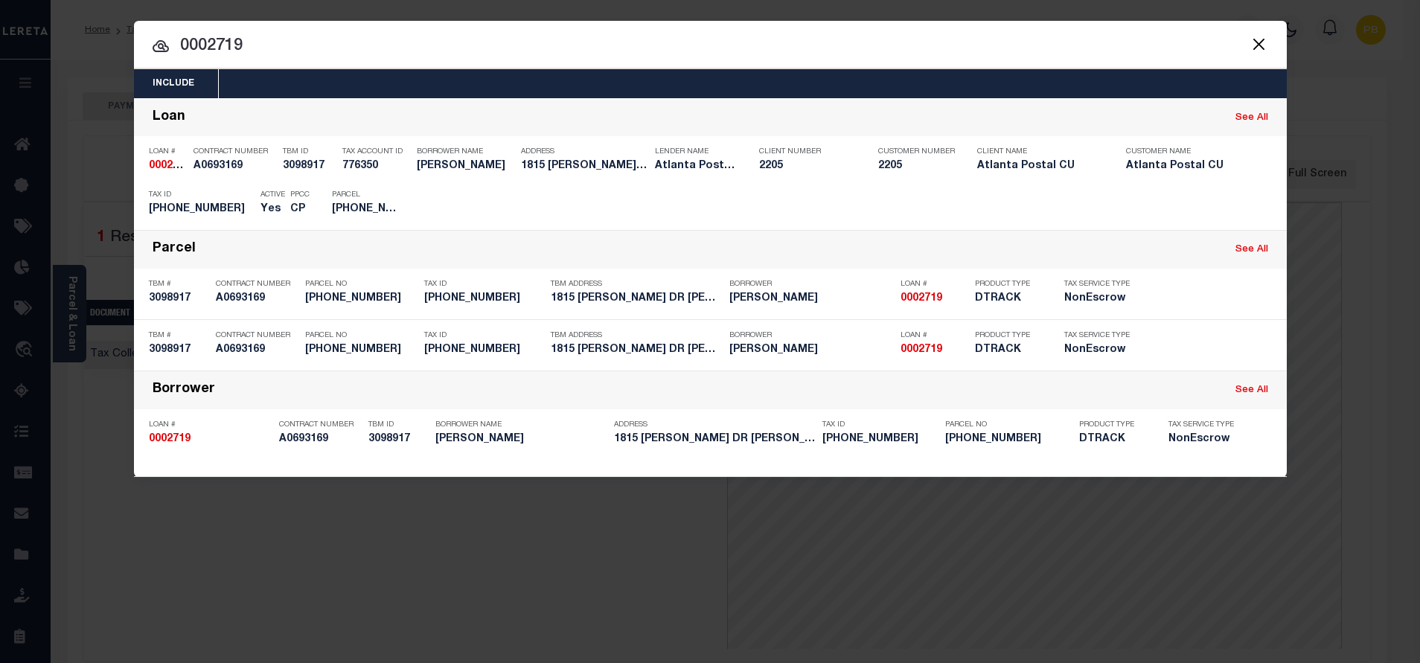
click at [1259, 46] on button "Close" at bounding box center [1259, 43] width 19 height 19
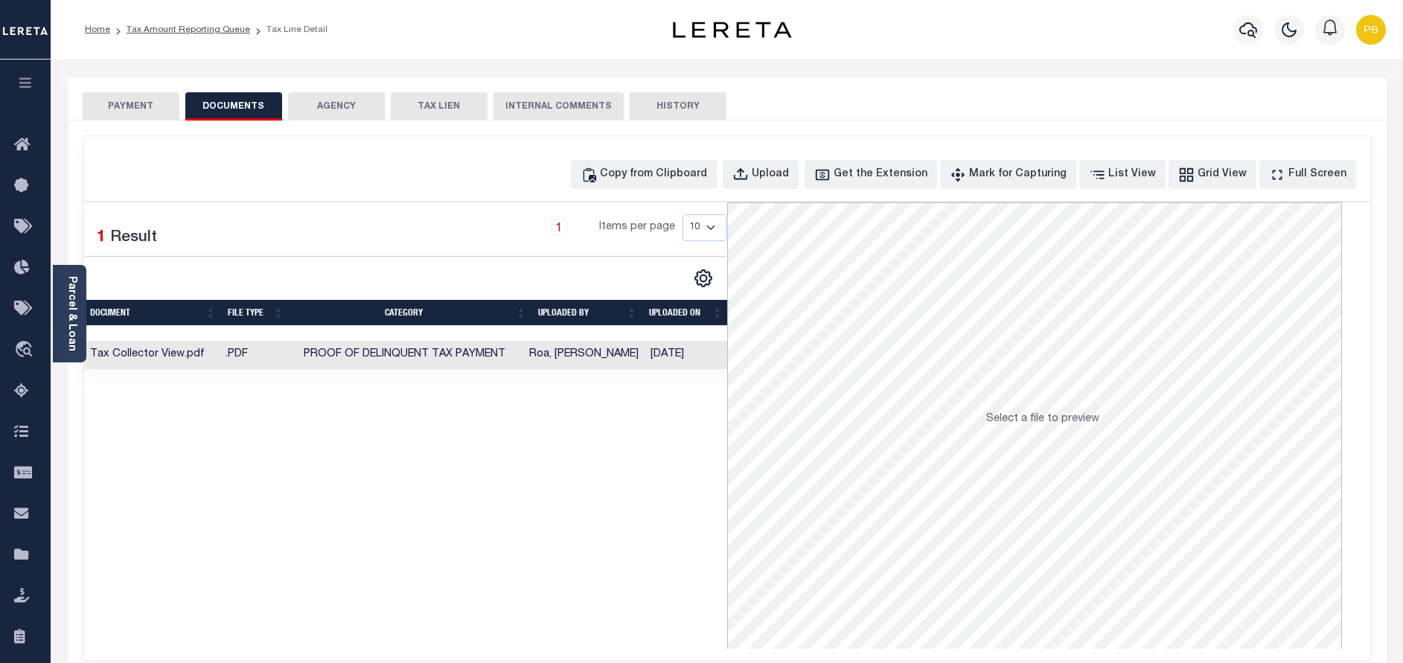
click at [153, 112] on button "PAYMENT" at bounding box center [131, 106] width 97 height 28
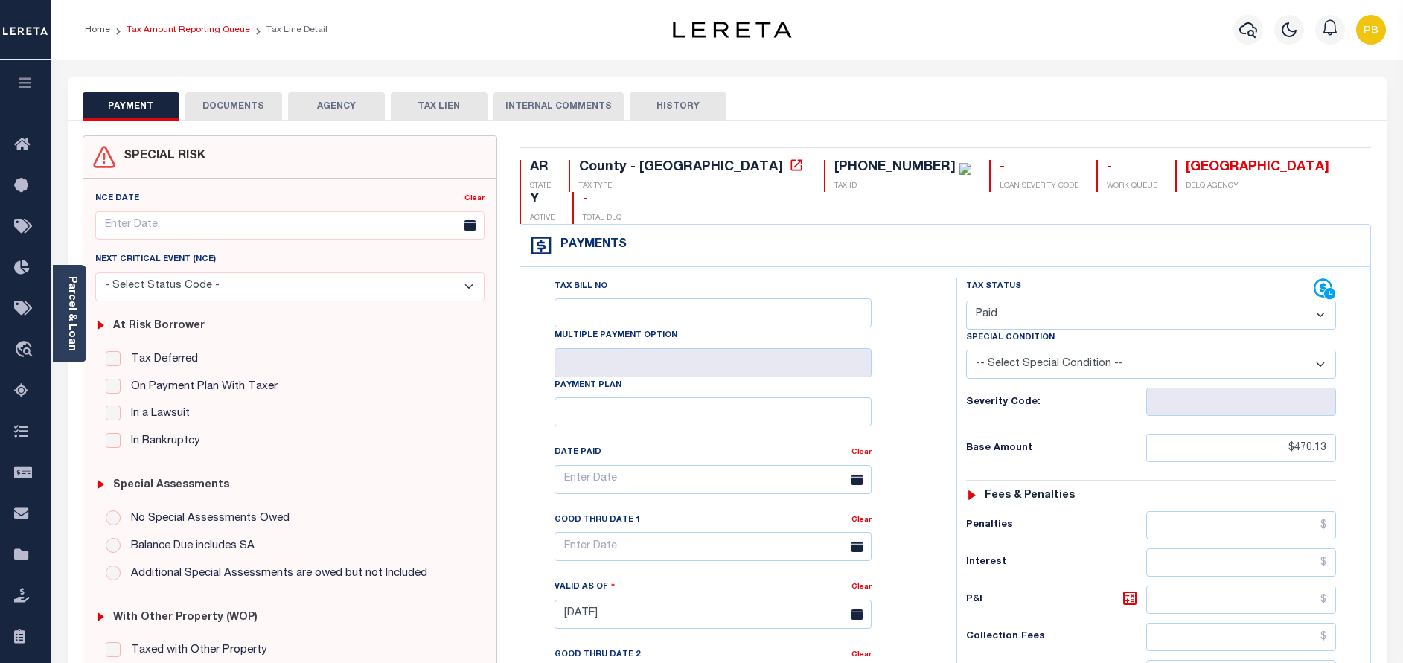
click at [196, 29] on link "Tax Amount Reporting Queue" at bounding box center [189, 29] width 124 height 9
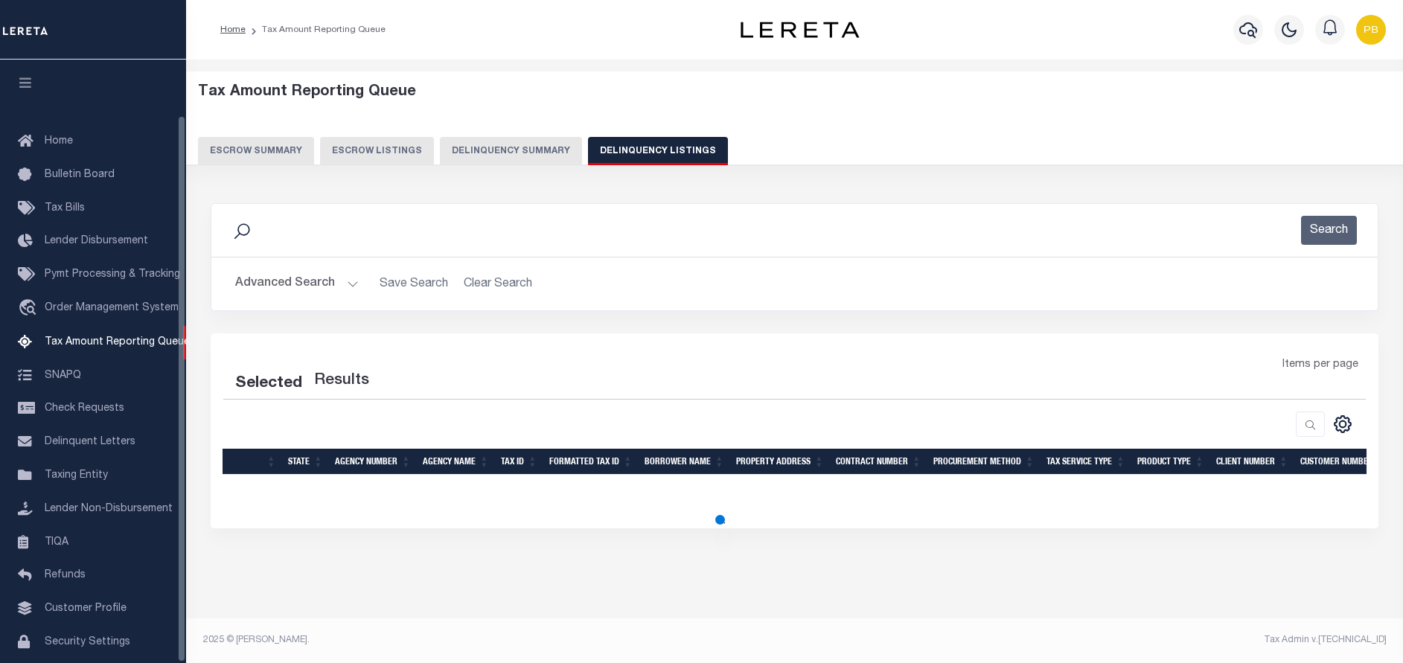
select select "100"
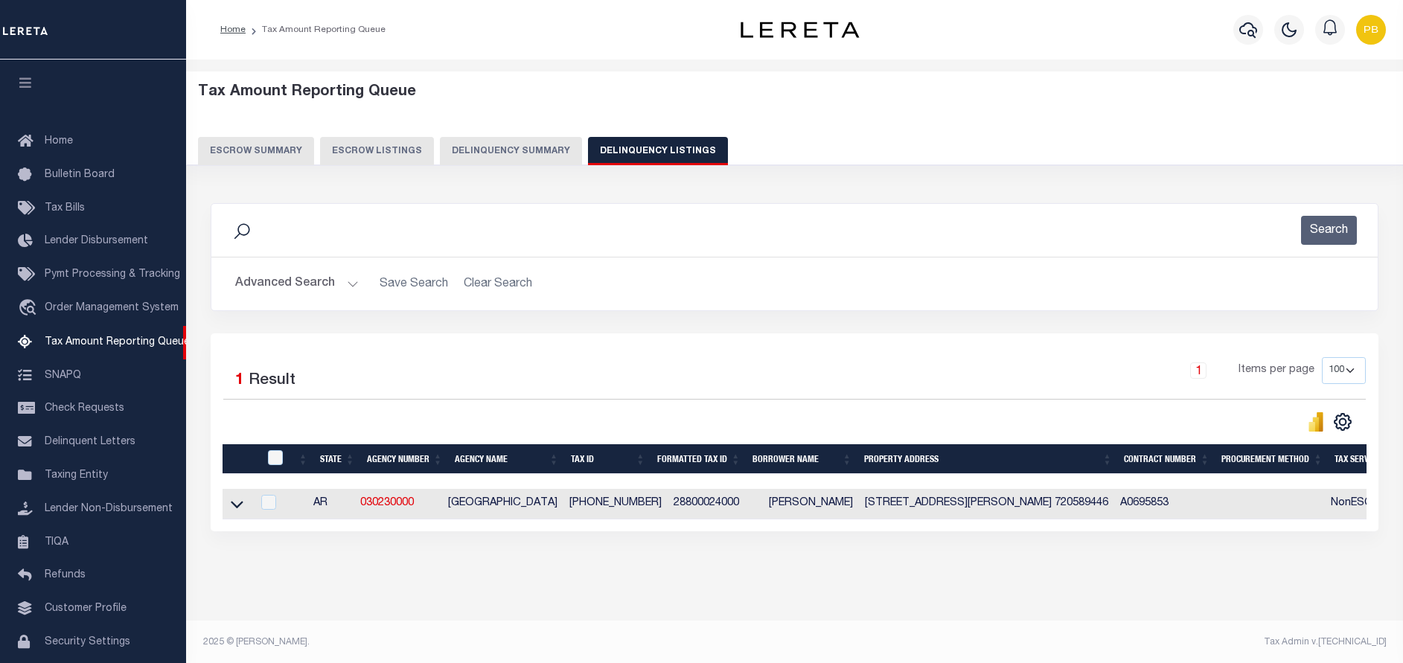
scroll to position [61, 0]
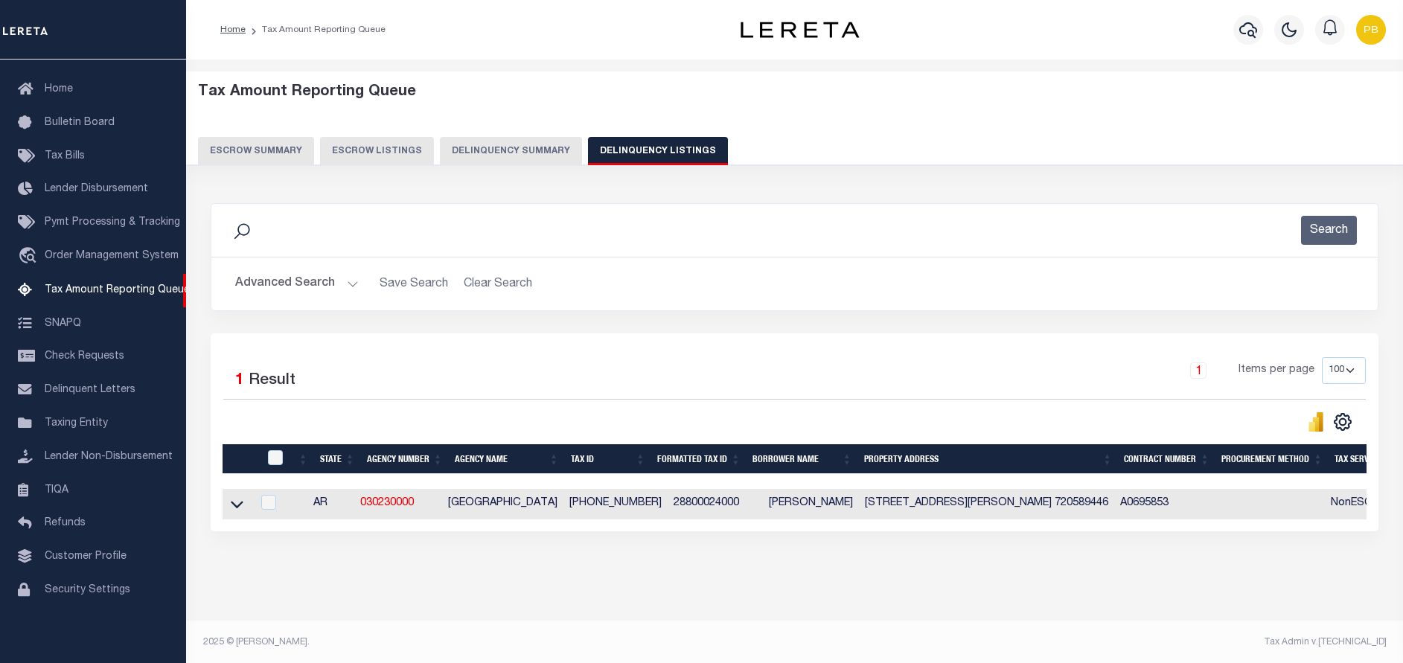
click at [234, 506] on icon at bounding box center [237, 504] width 13 height 16
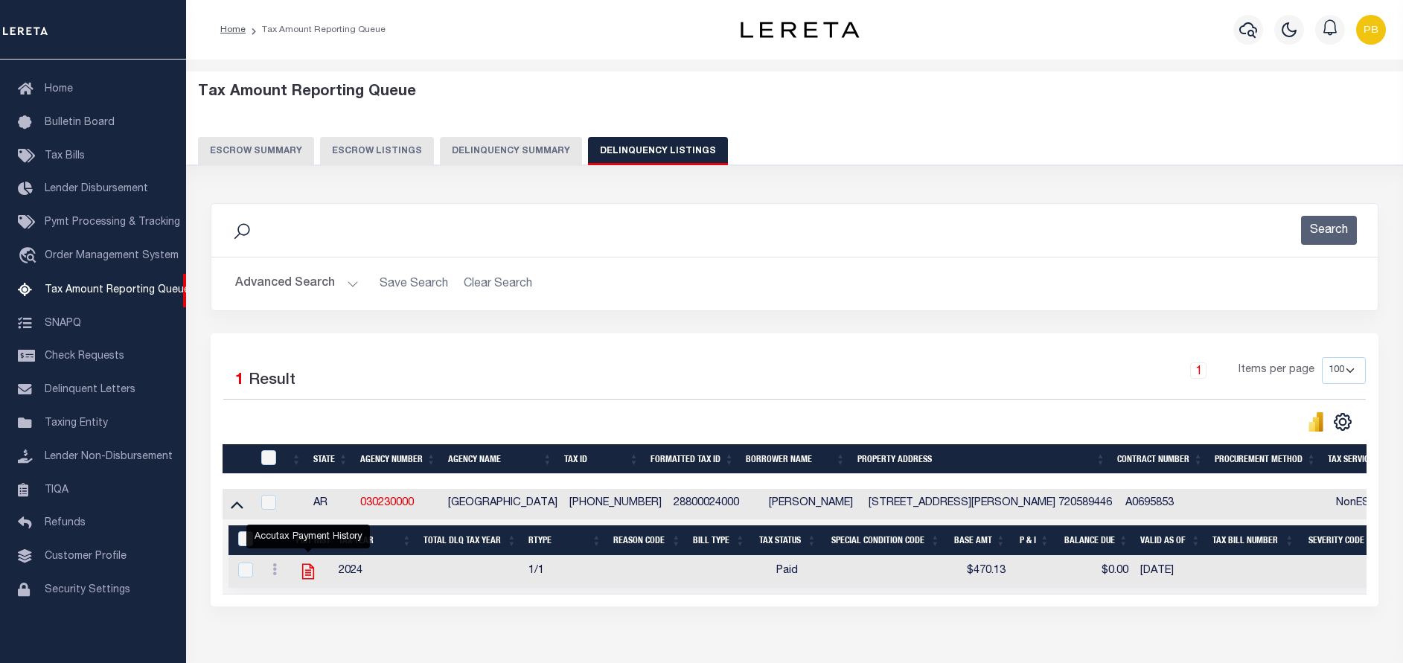
click at [309, 571] on icon "" at bounding box center [307, 571] width 19 height 19
checkbox input "true"
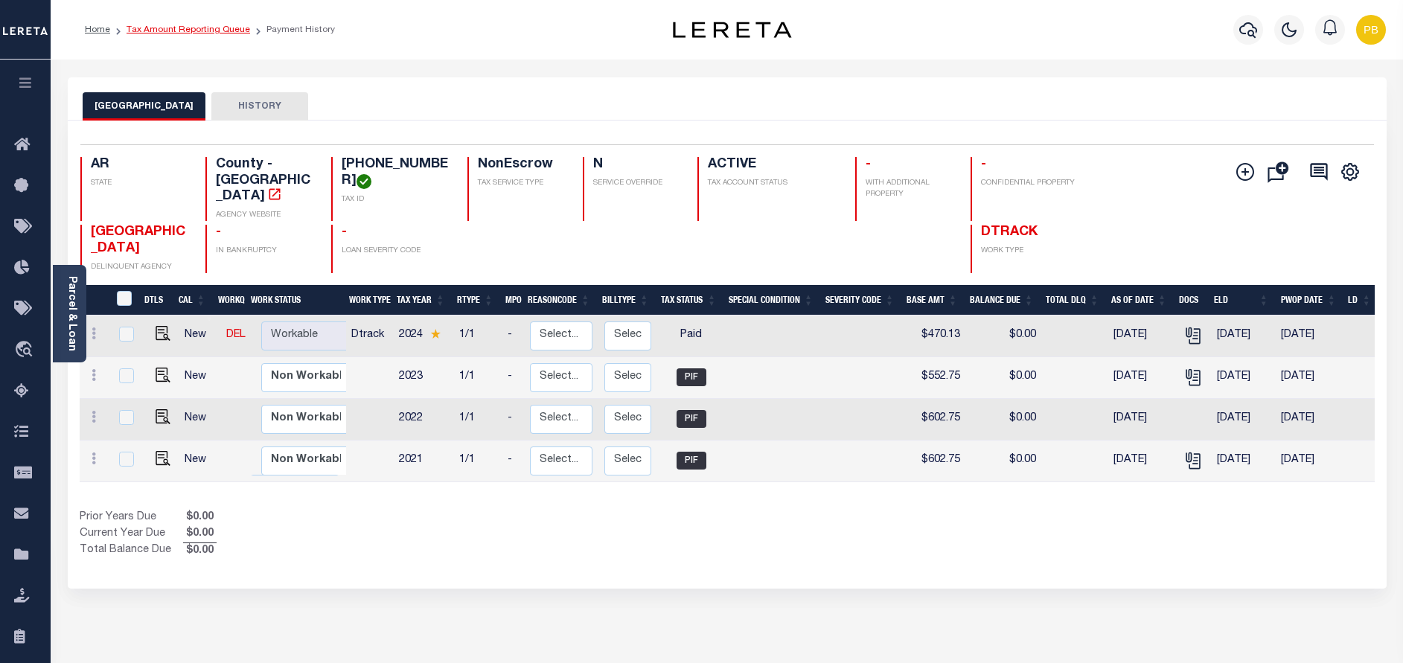
click at [202, 32] on link "Tax Amount Reporting Queue" at bounding box center [189, 29] width 124 height 9
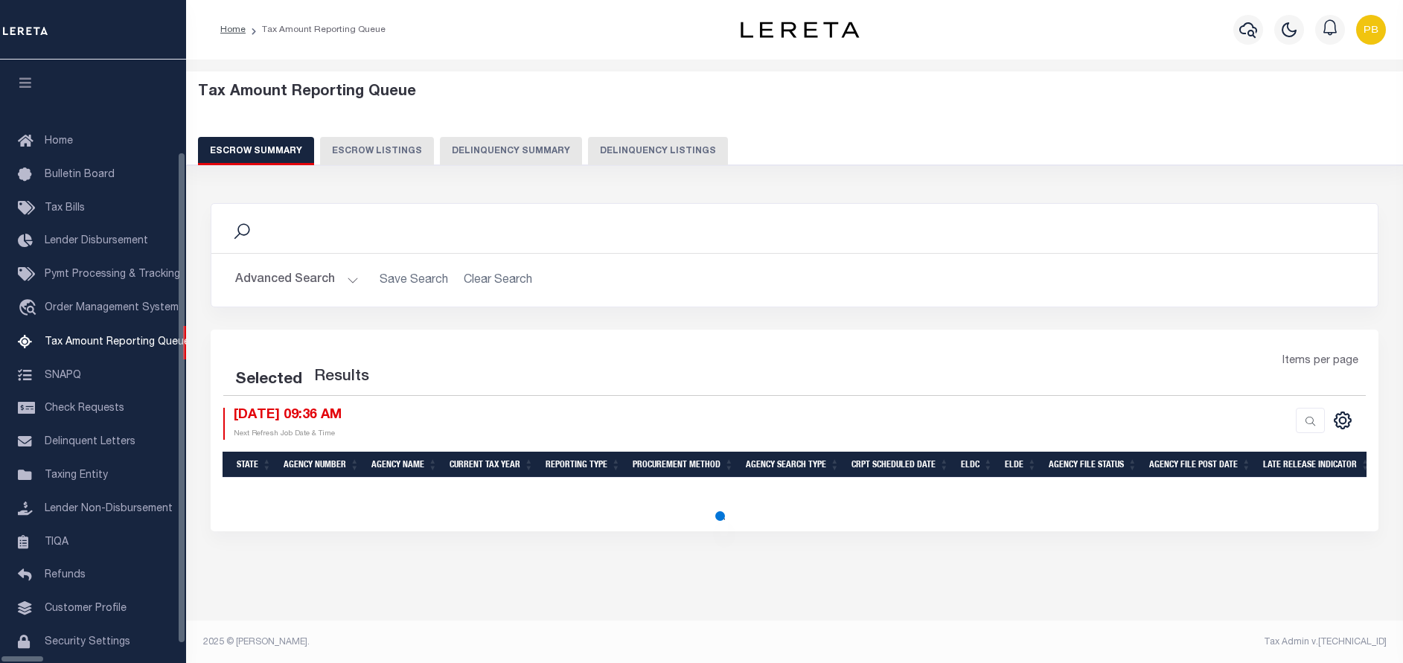
click at [588, 144] on button "Delinquency Listings" at bounding box center [658, 151] width 140 height 28
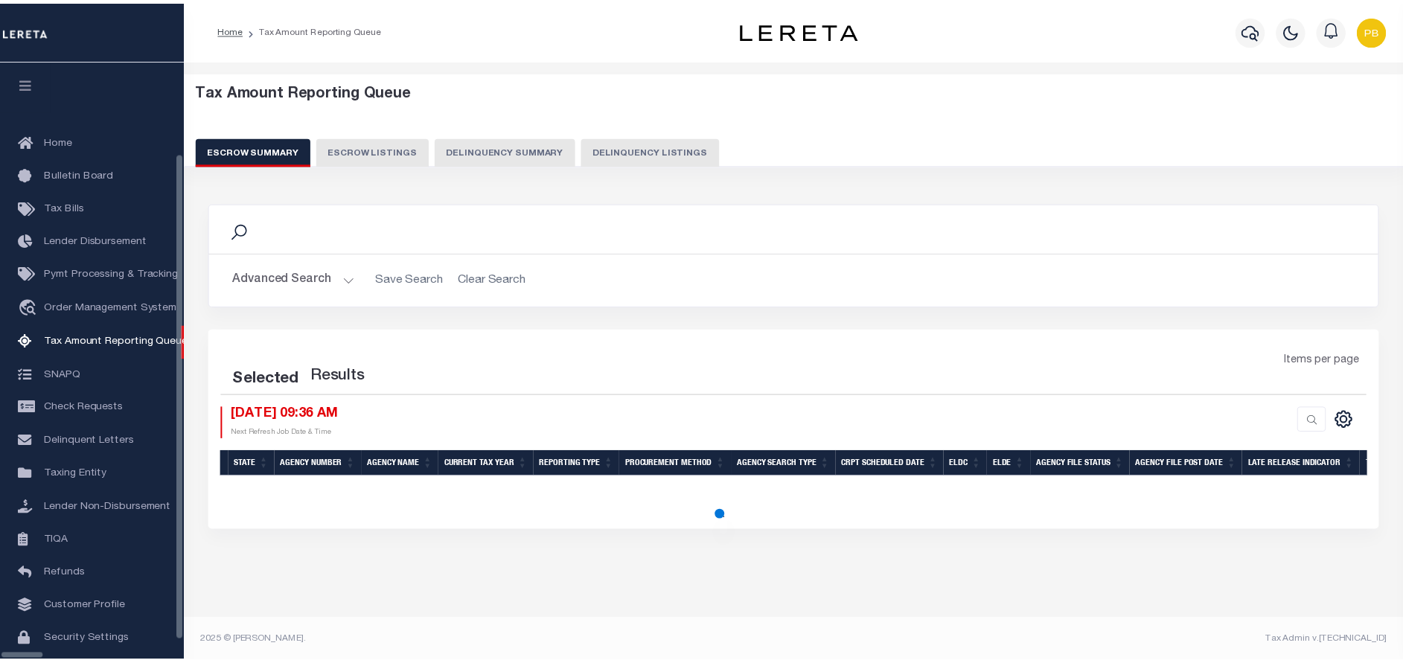
scroll to position [45, 0]
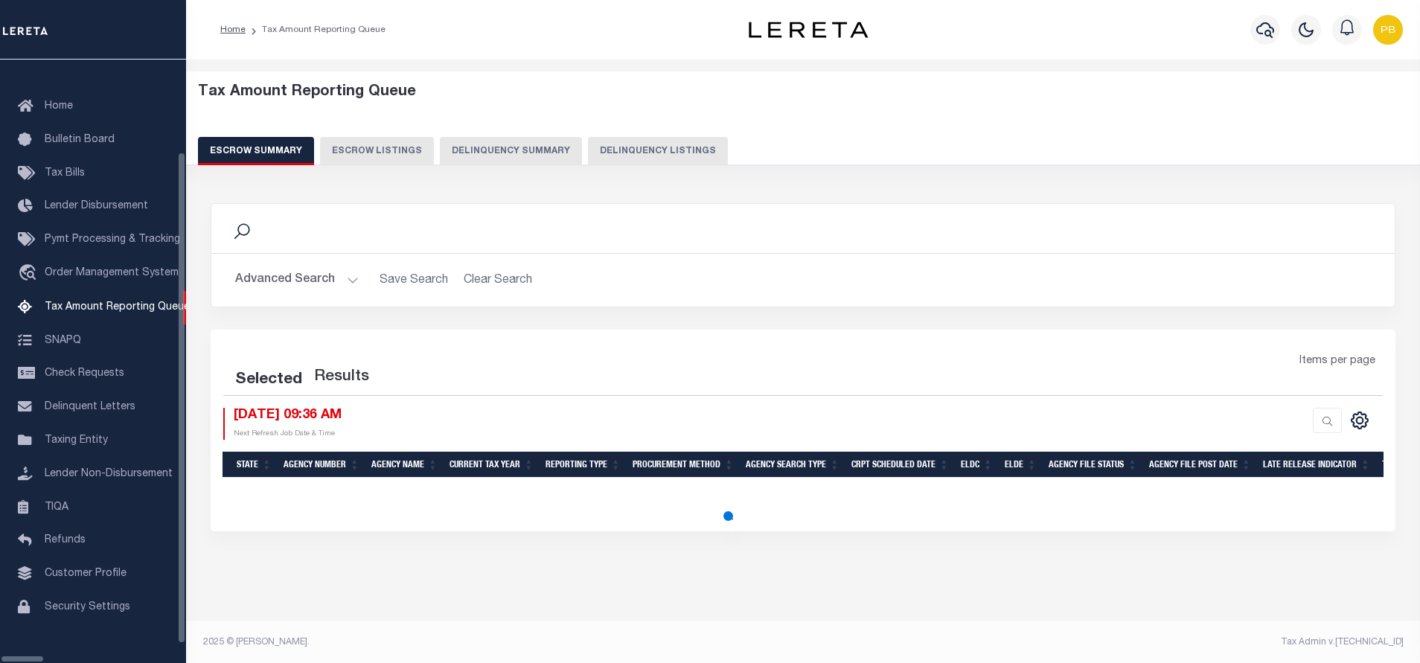
select select "100"
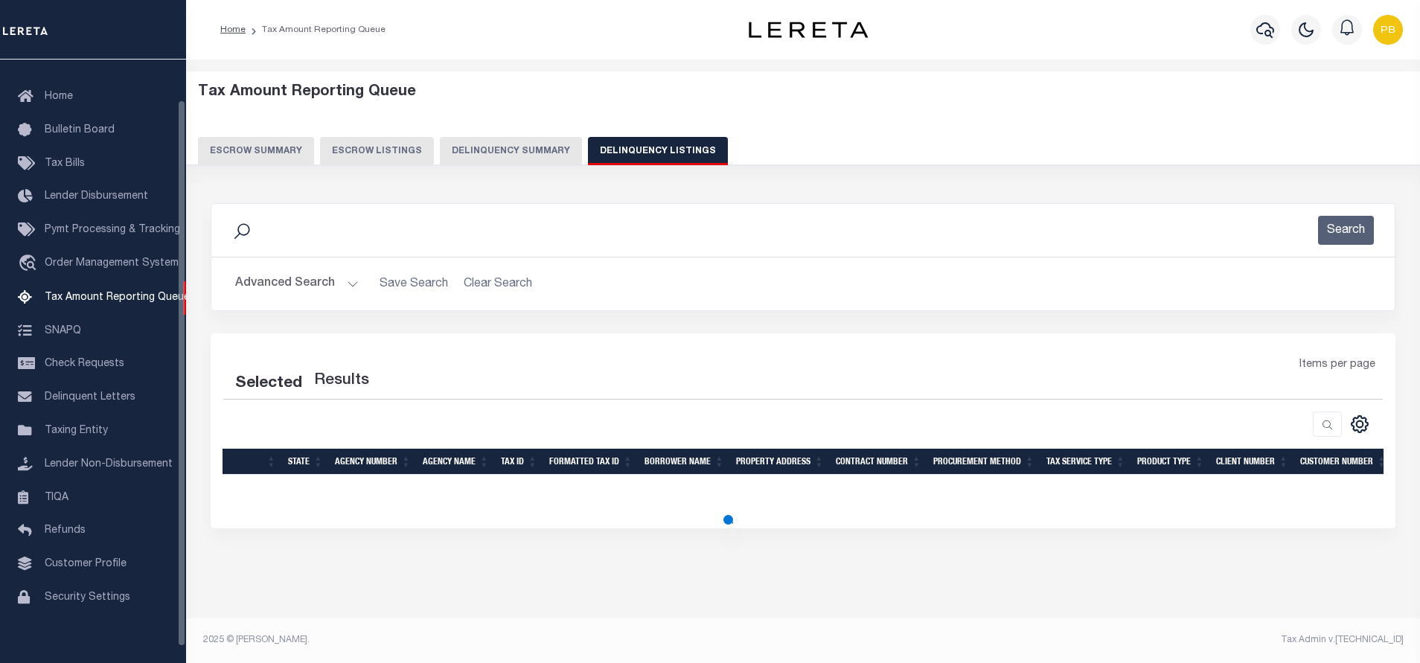
select select "100"
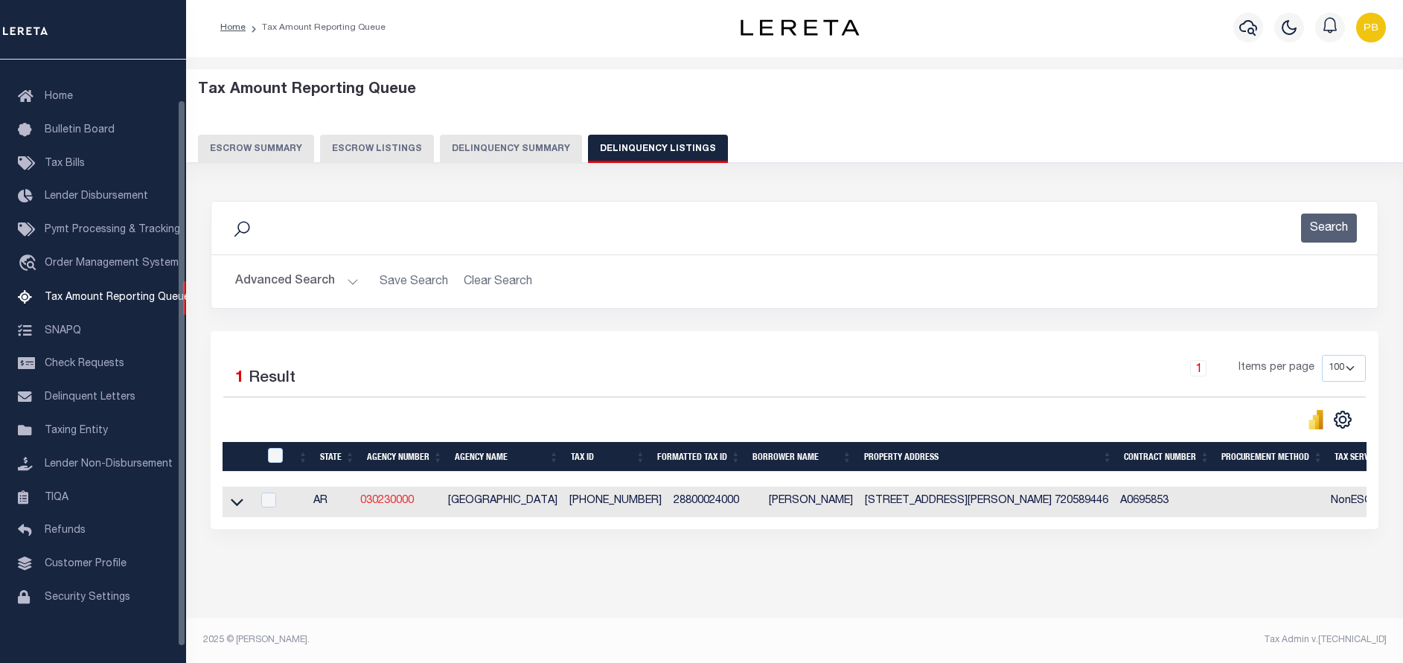
scroll to position [15, 0]
click at [271, 448] on input "checkbox" at bounding box center [275, 455] width 15 height 15
checkbox input "true"
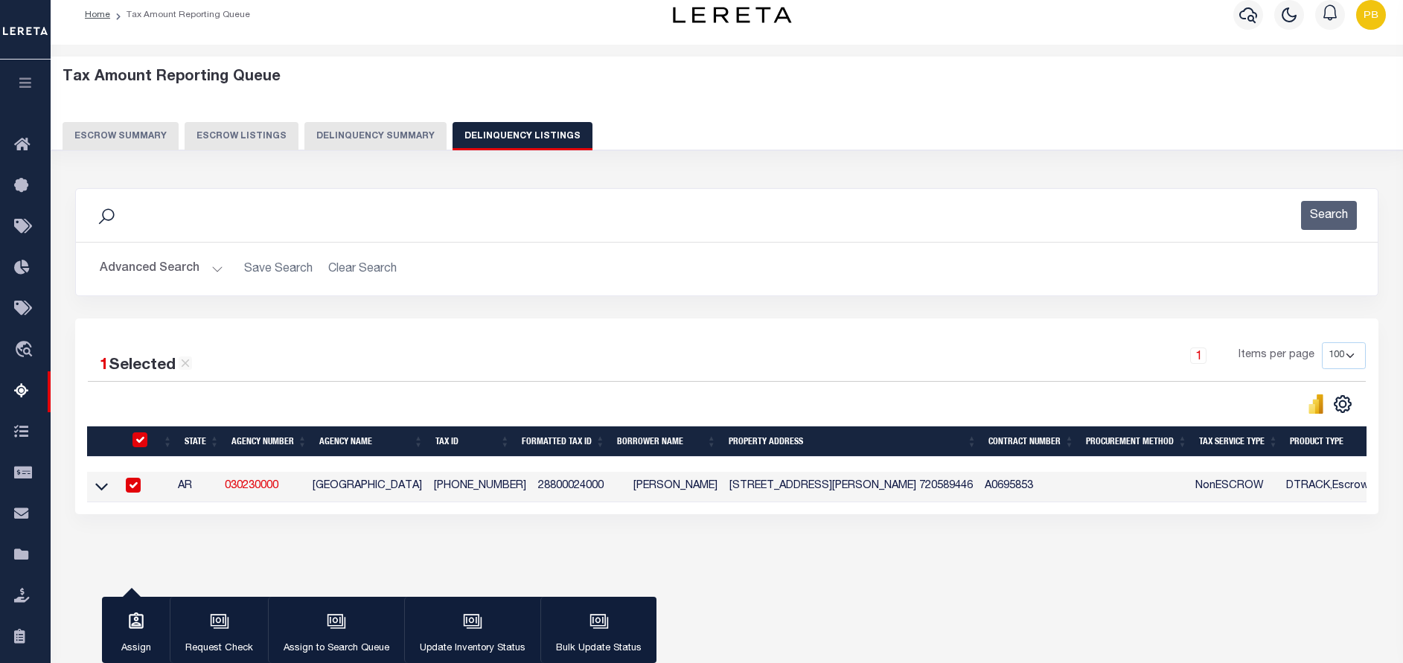
scroll to position [13, 0]
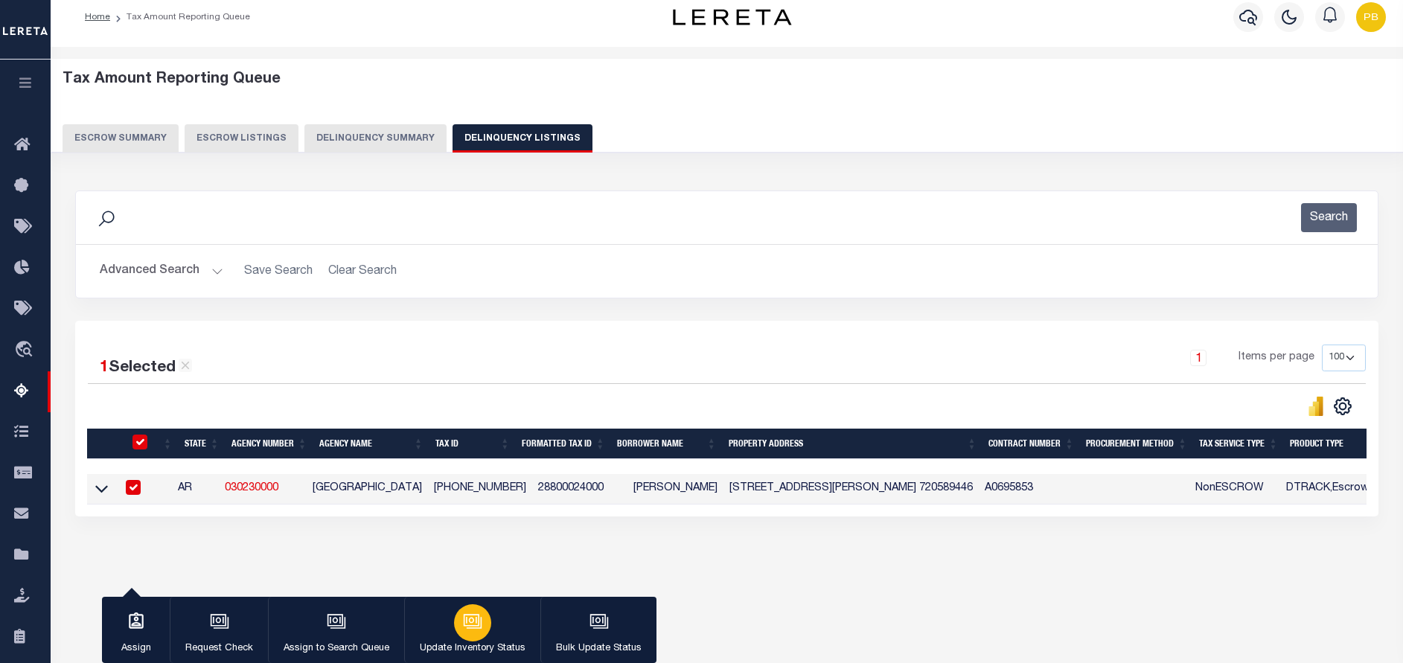
click at [482, 633] on div "button" at bounding box center [472, 622] width 37 height 37
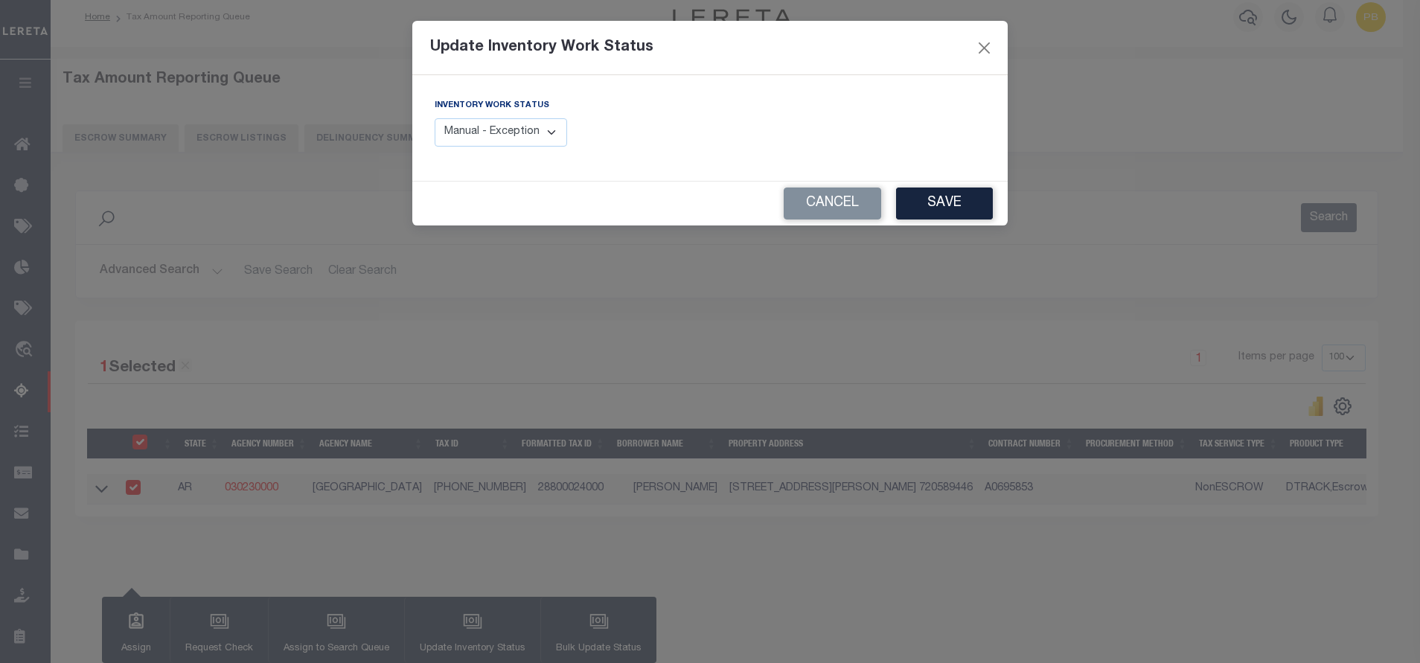
click at [516, 124] on select "Manual - Exception Pended - Awaiting Search Late Add Exception Completed" at bounding box center [501, 132] width 132 height 29
select select "4"
click at [435, 118] on select "Manual - Exception Pended - Awaiting Search Late Add Exception Completed" at bounding box center [501, 132] width 132 height 29
click at [921, 205] on button "Save" at bounding box center [944, 204] width 97 height 32
